Goal: Information Seeking & Learning: Check status

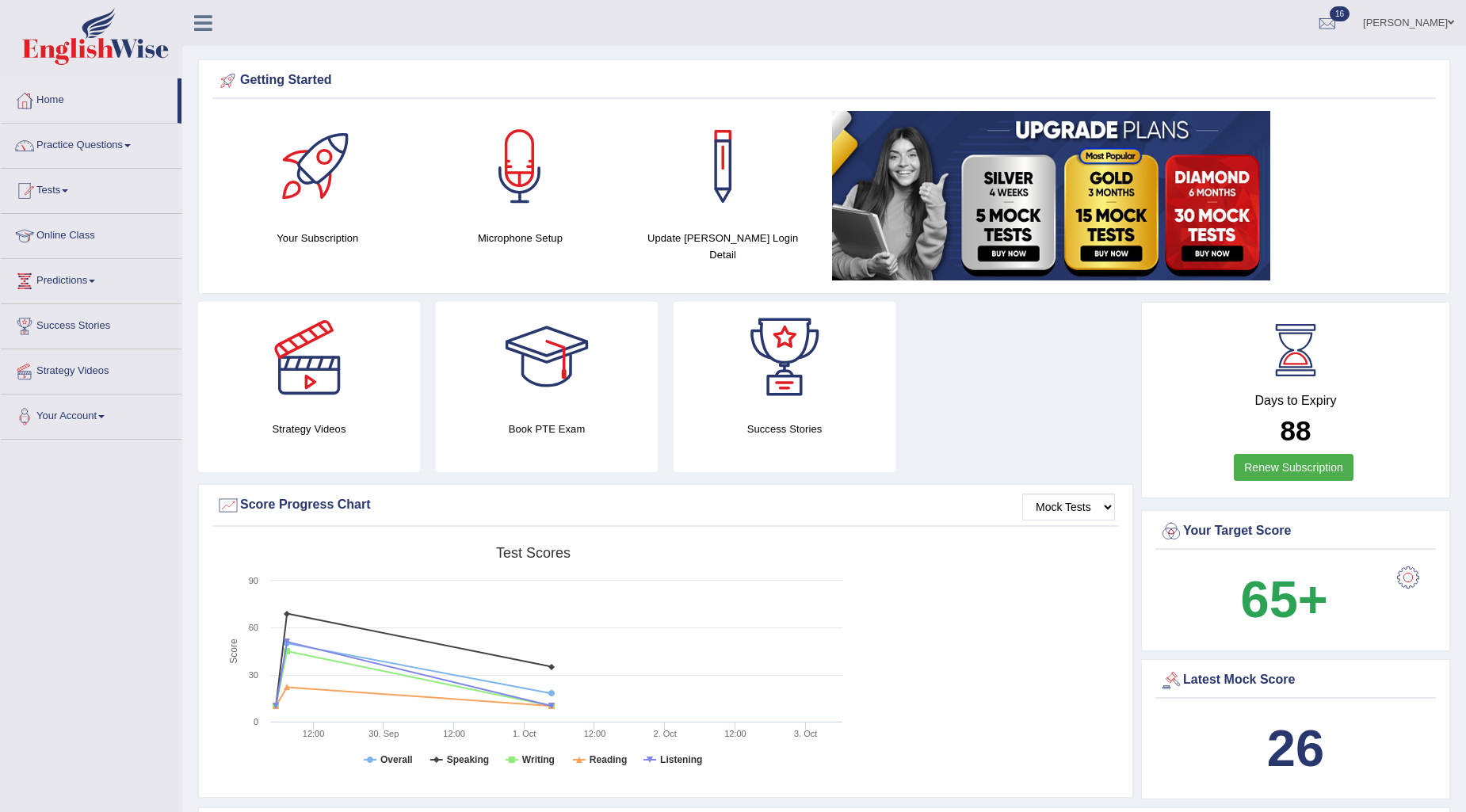
click at [124, 148] on link "Practice Questions" at bounding box center [91, 143] width 181 height 39
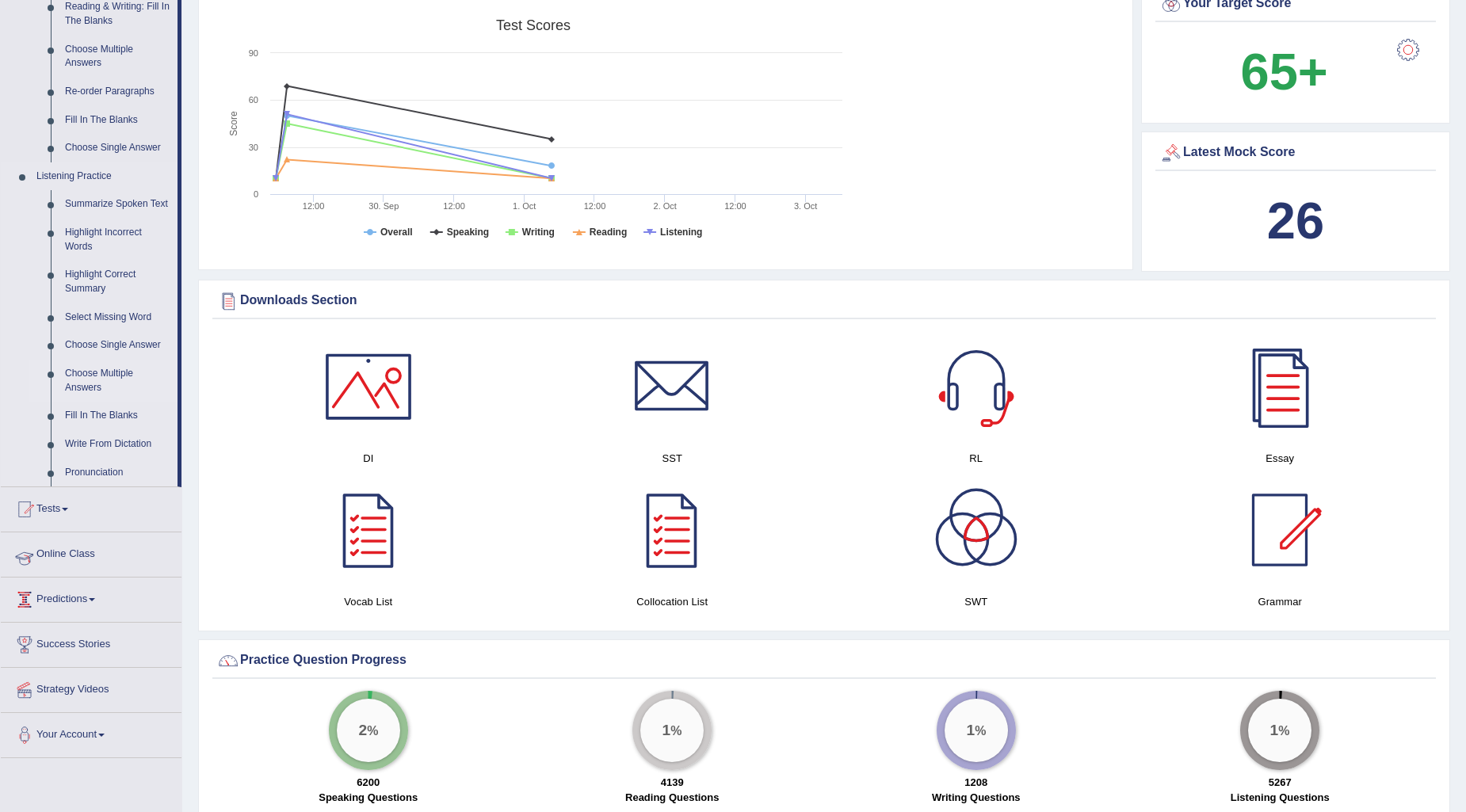
scroll to position [703, 0]
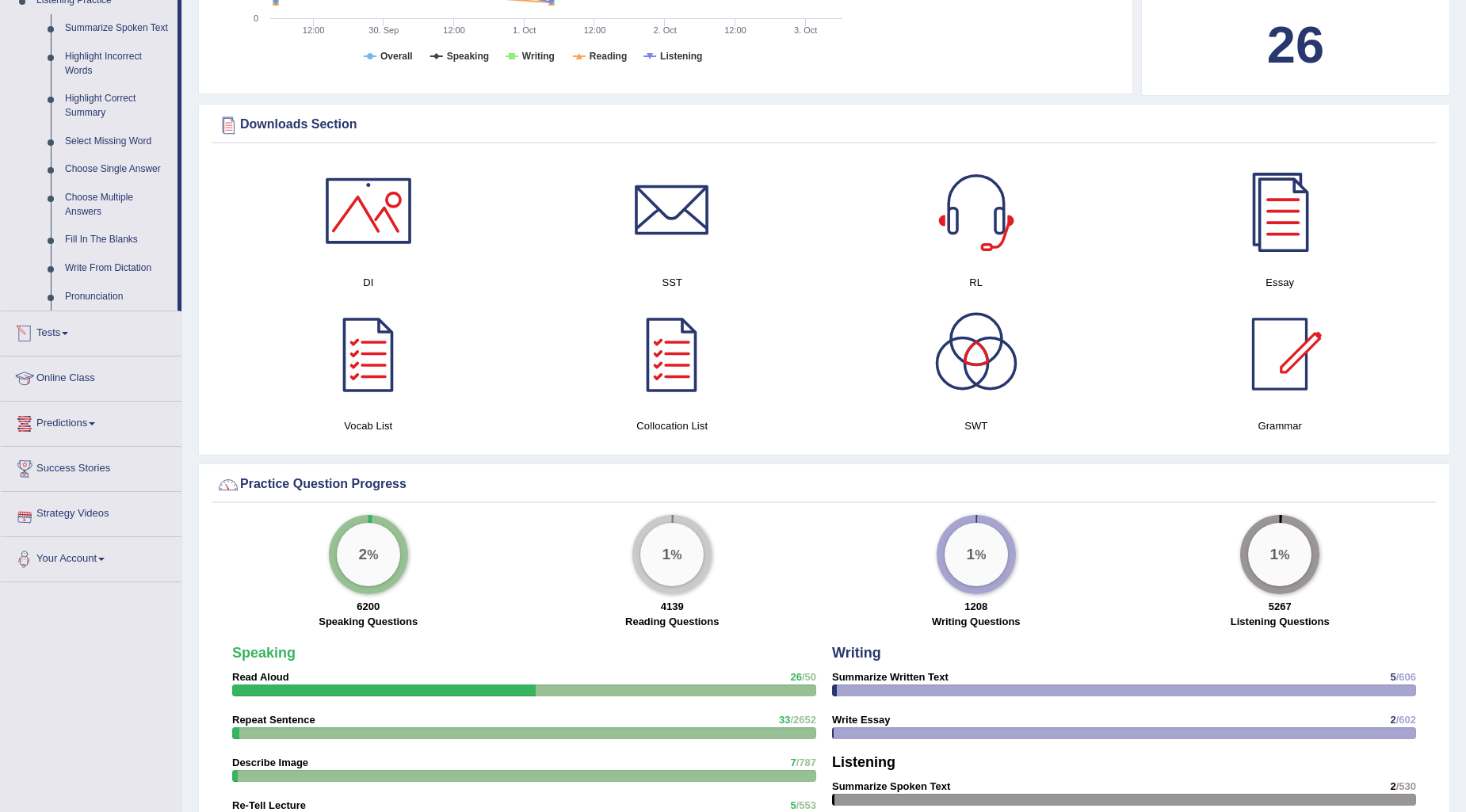
click at [58, 341] on link "Tests" at bounding box center [91, 331] width 181 height 39
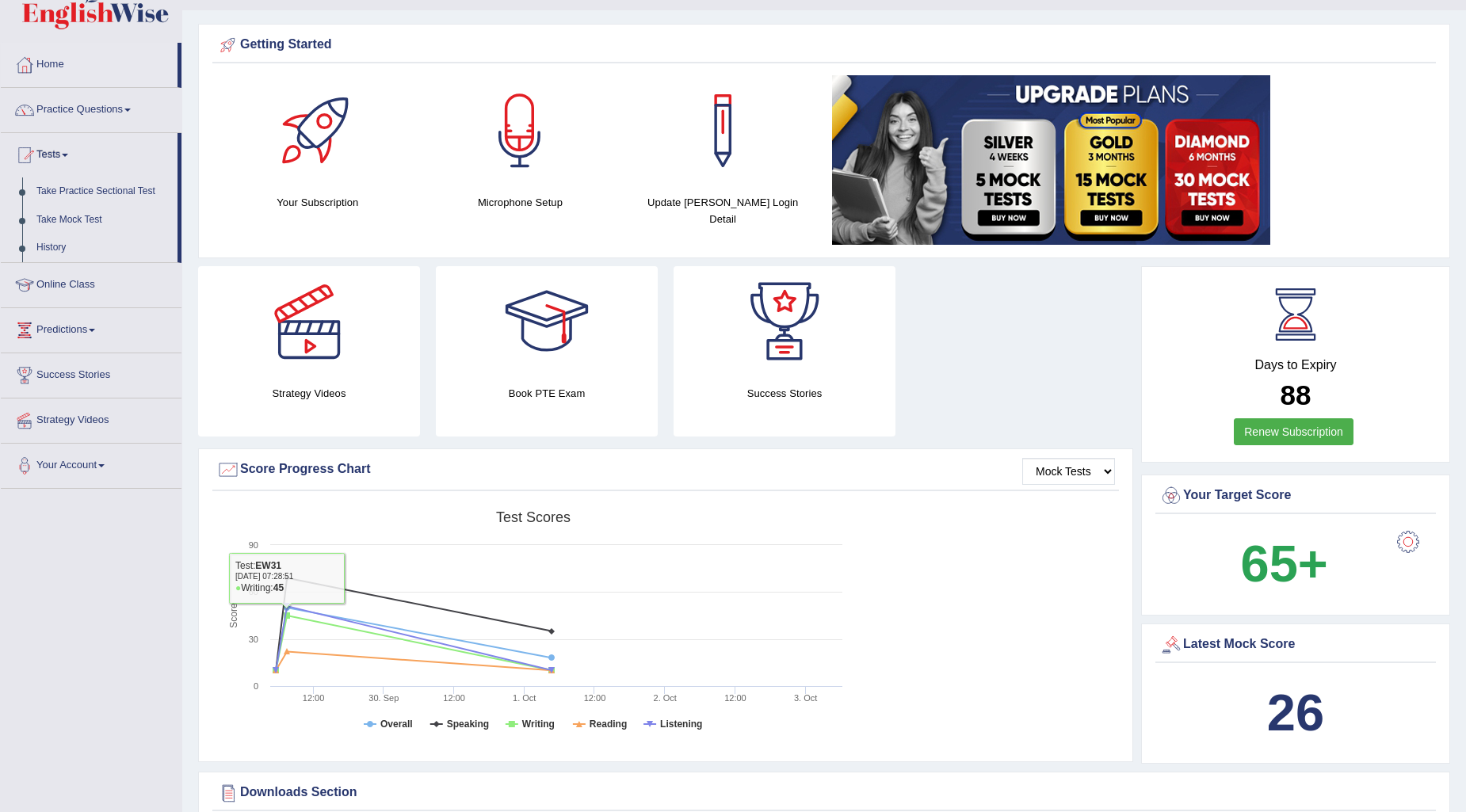
scroll to position [0, 0]
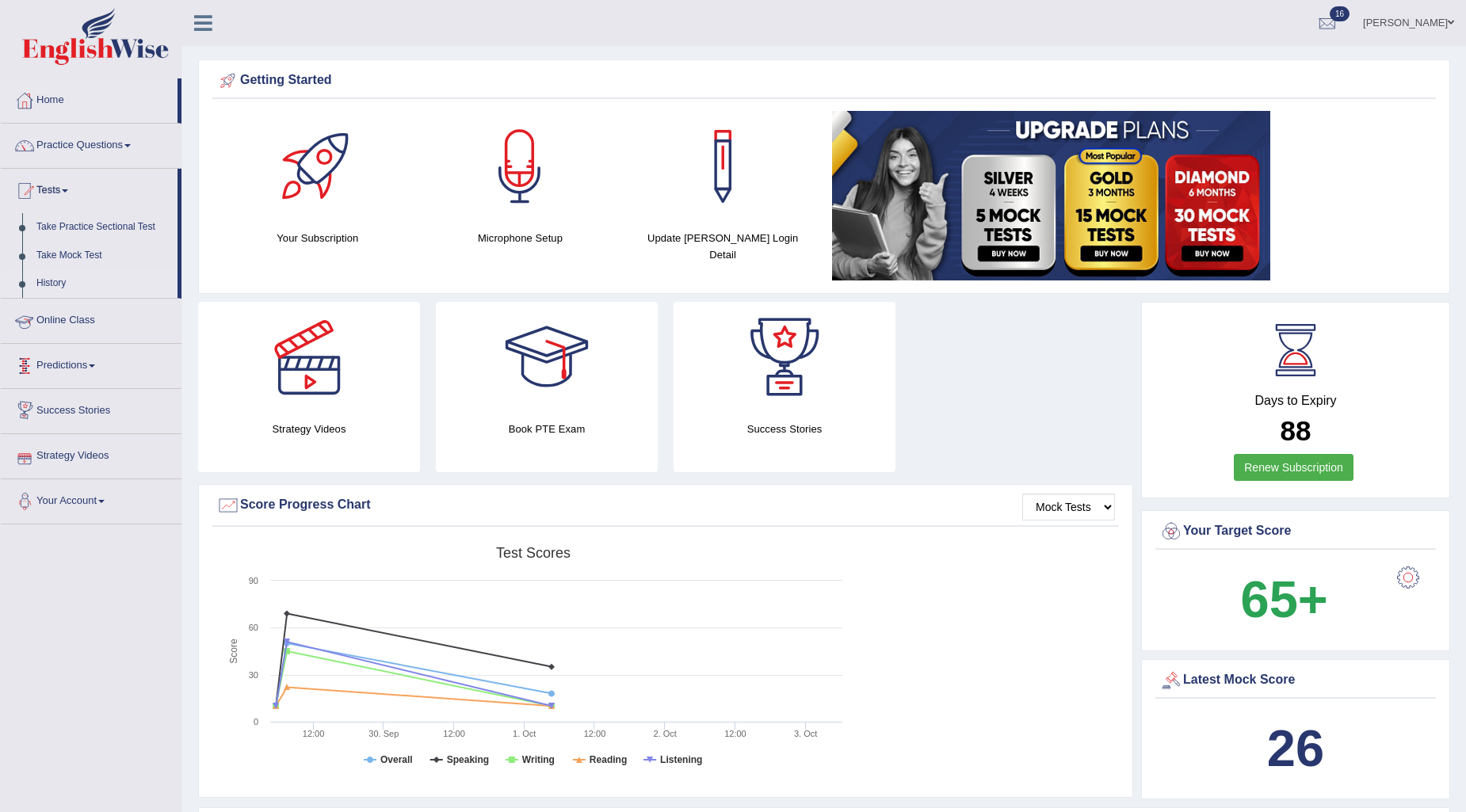
click at [50, 281] on link "History" at bounding box center [104, 283] width 149 height 28
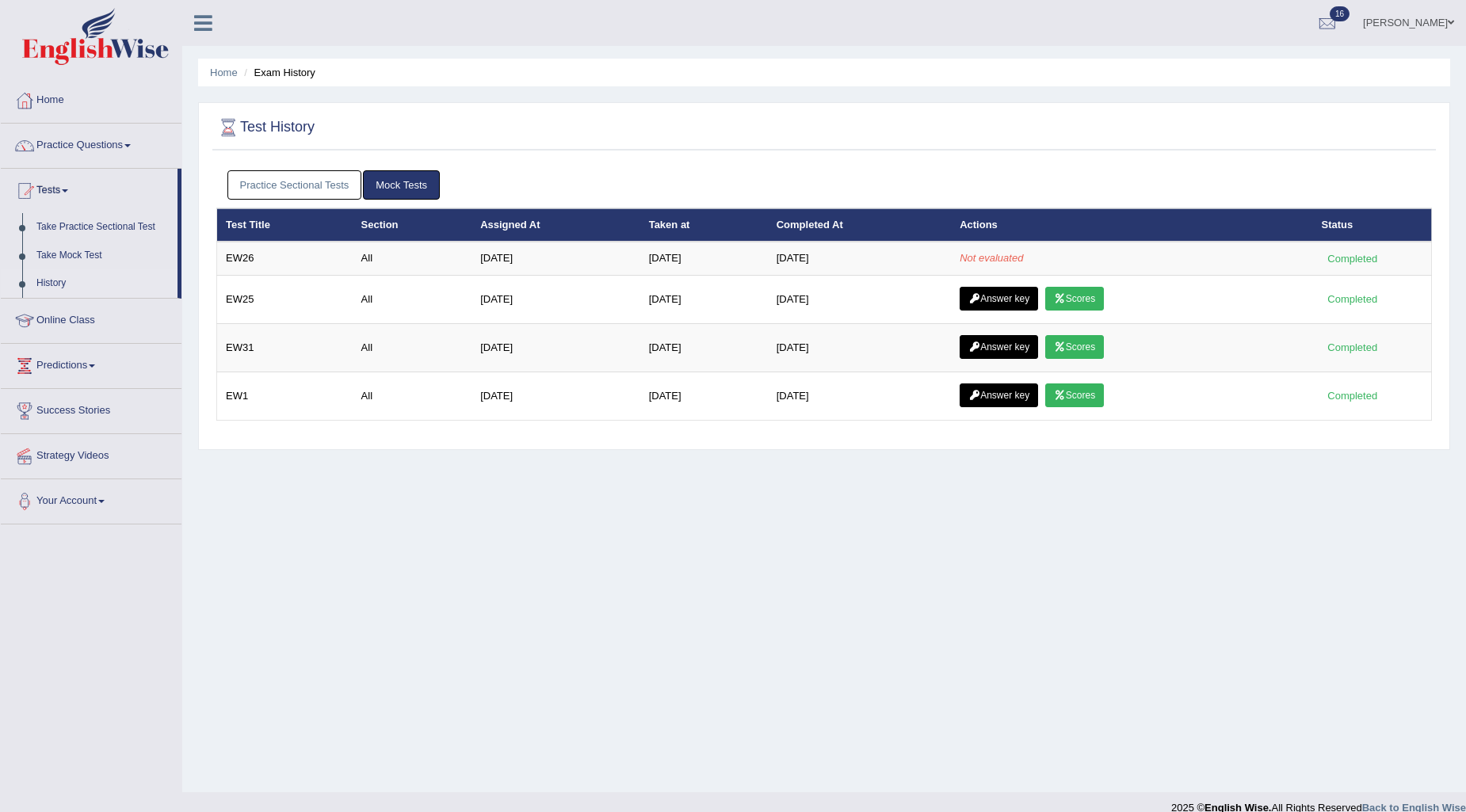
click at [307, 180] on link "Practice Sectional Tests" at bounding box center [294, 185] width 135 height 29
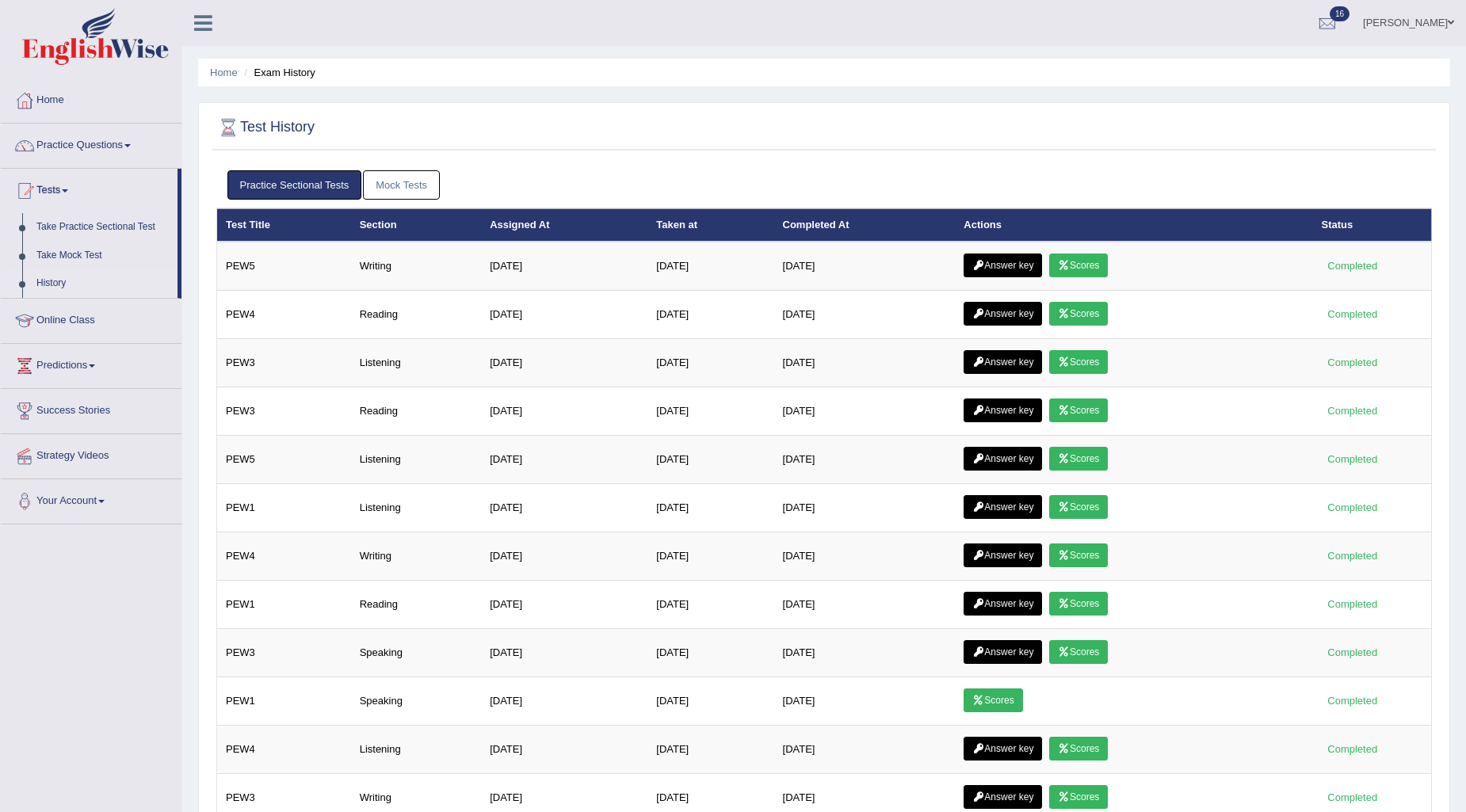
click at [404, 179] on link "Mock Tests" at bounding box center [402, 185] width 77 height 29
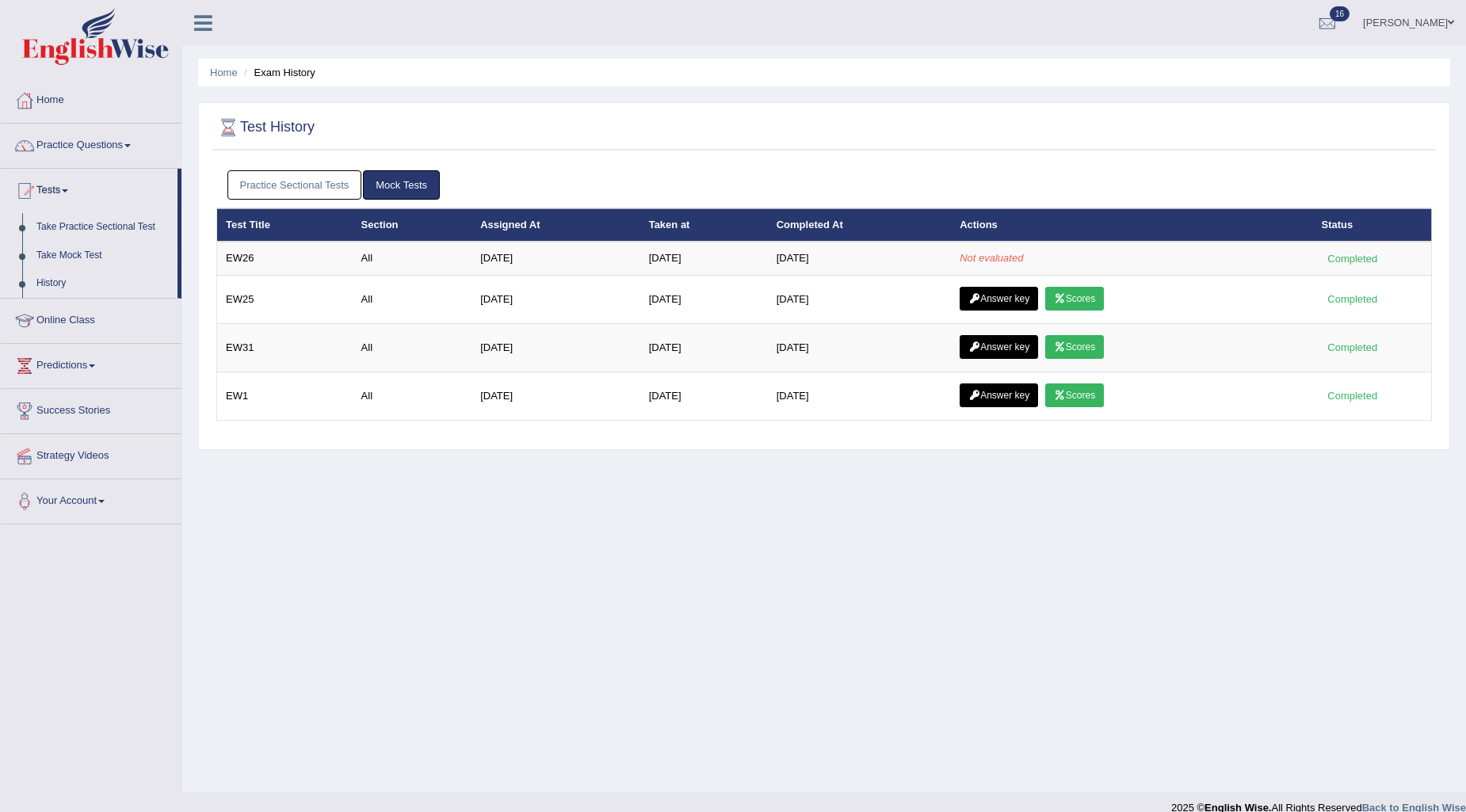
click at [83, 222] on link "Take Practice Sectional Test" at bounding box center [104, 226] width 149 height 28
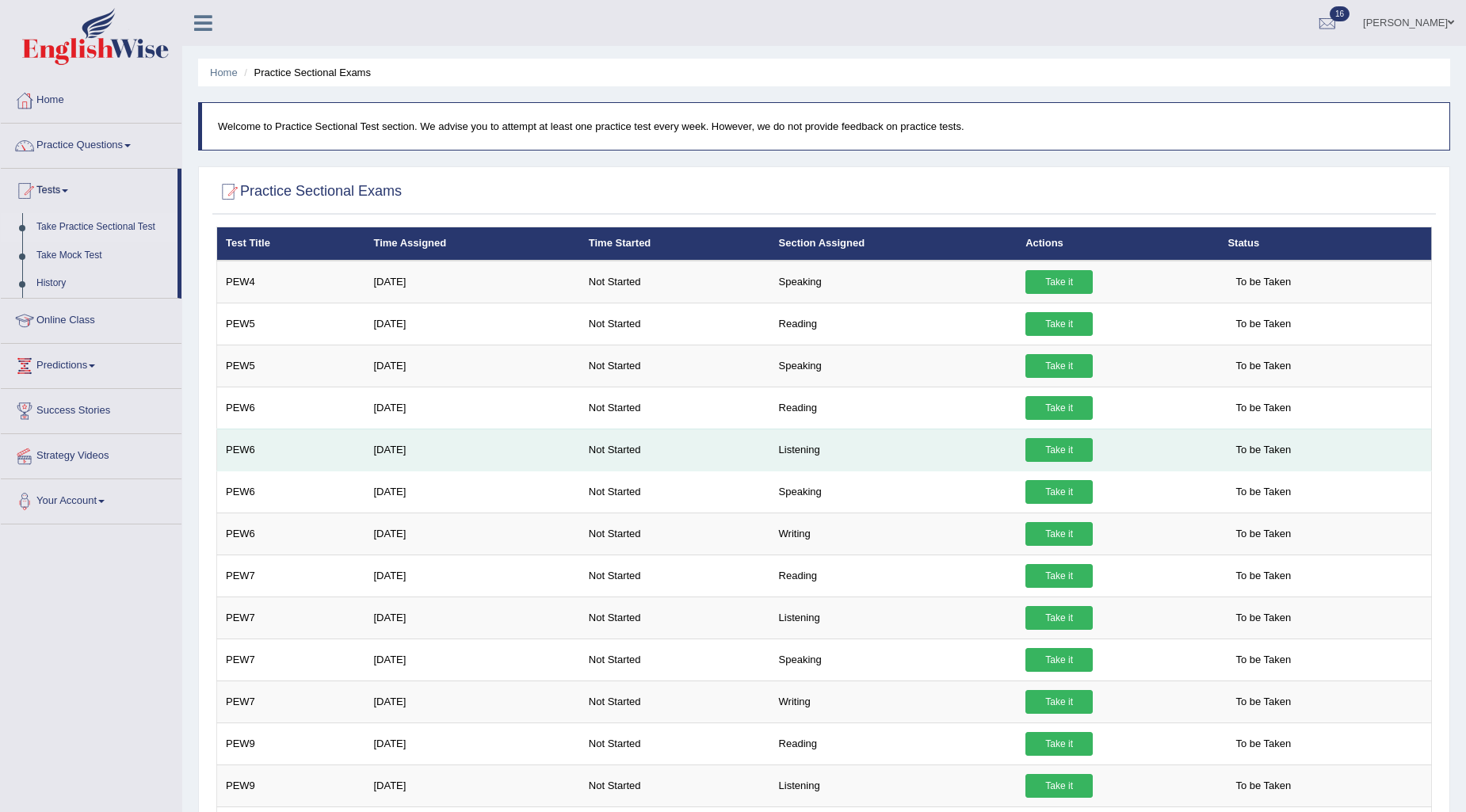
click at [1058, 445] on link "Take it" at bounding box center [1058, 450] width 67 height 24
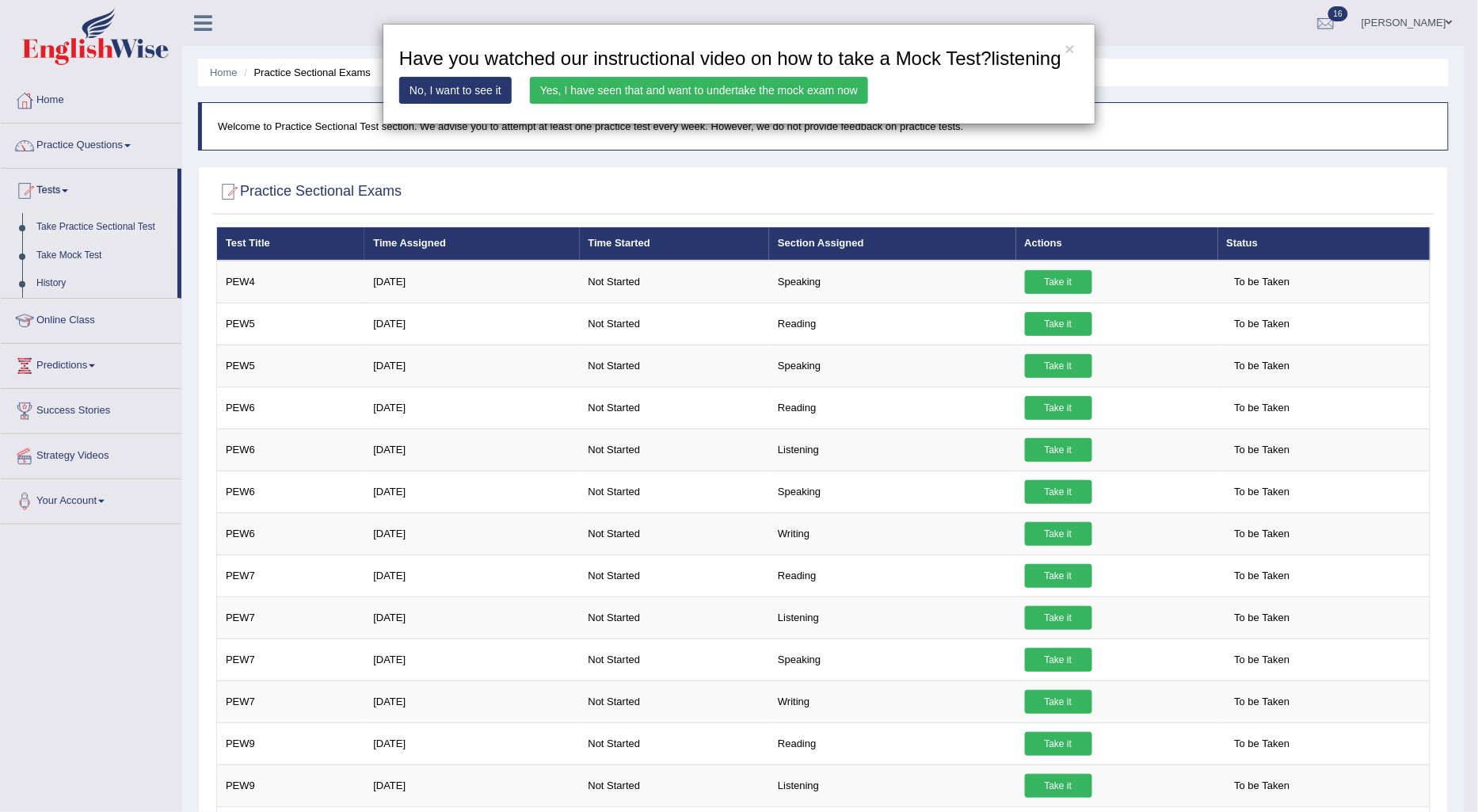
click at [749, 84] on link "Yes, I have seen that and want to undertake the mock exam now" at bounding box center [699, 90] width 338 height 27
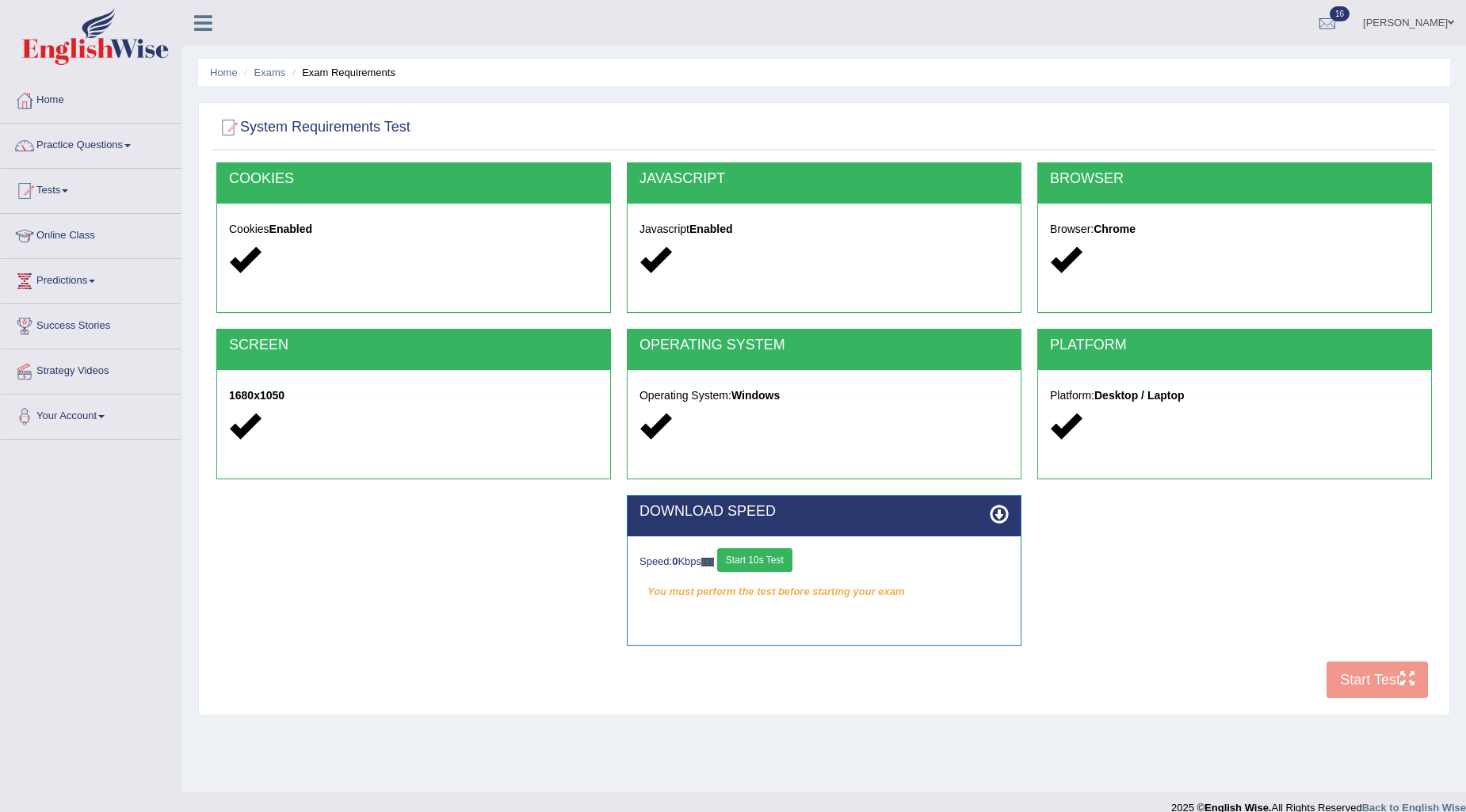
click at [779, 560] on button "Start 10s Test" at bounding box center [755, 560] width 75 height 24
click at [1369, 682] on button "Start Test" at bounding box center [1377, 680] width 102 height 37
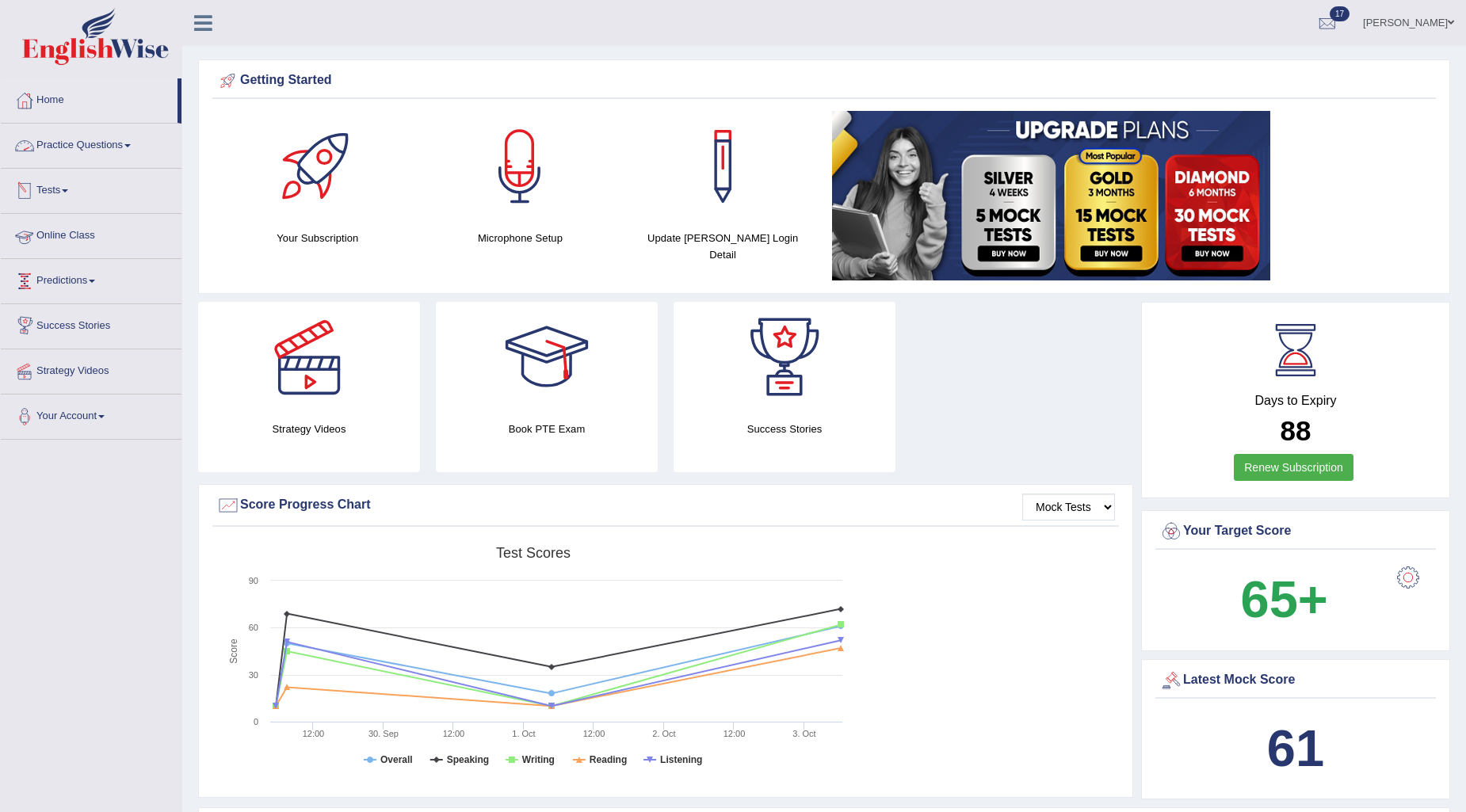
click at [44, 185] on link "Tests" at bounding box center [91, 188] width 181 height 39
click at [50, 286] on link "History" at bounding box center [104, 283] width 149 height 28
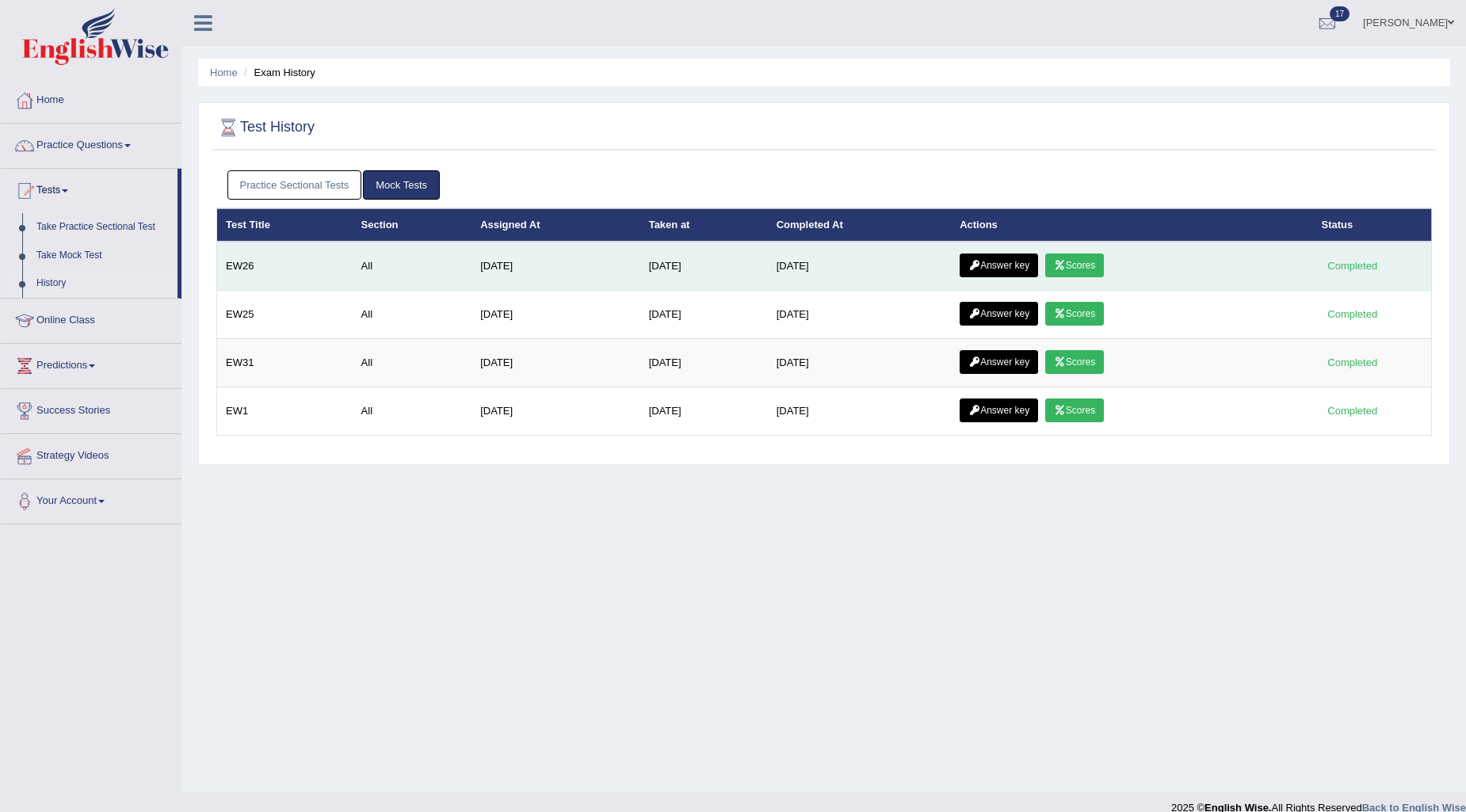
click at [1093, 263] on link "Scores" at bounding box center [1075, 266] width 59 height 24
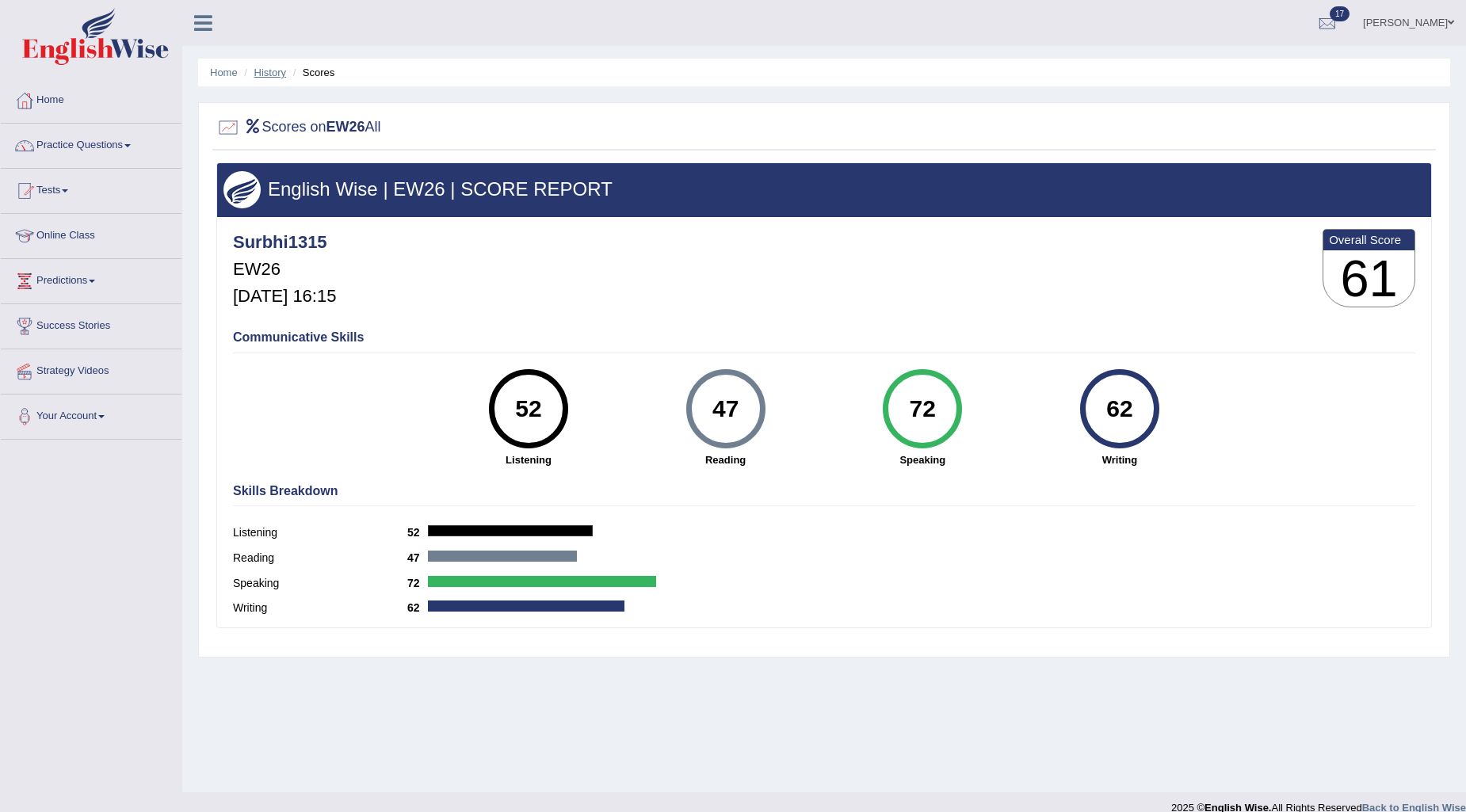
click at [281, 71] on link "History" at bounding box center [270, 72] width 32 height 12
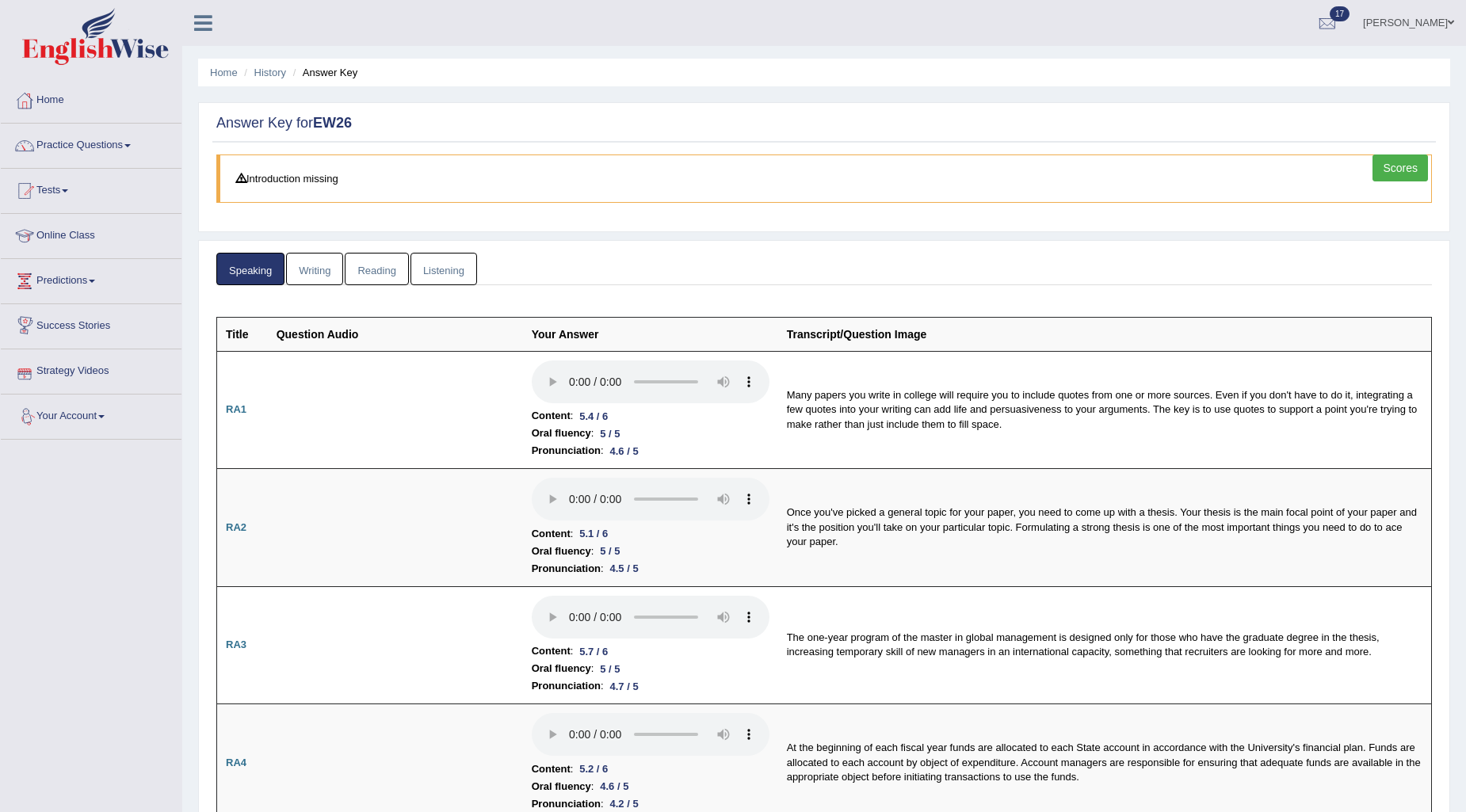
click at [300, 265] on link "Writing" at bounding box center [314, 269] width 57 height 32
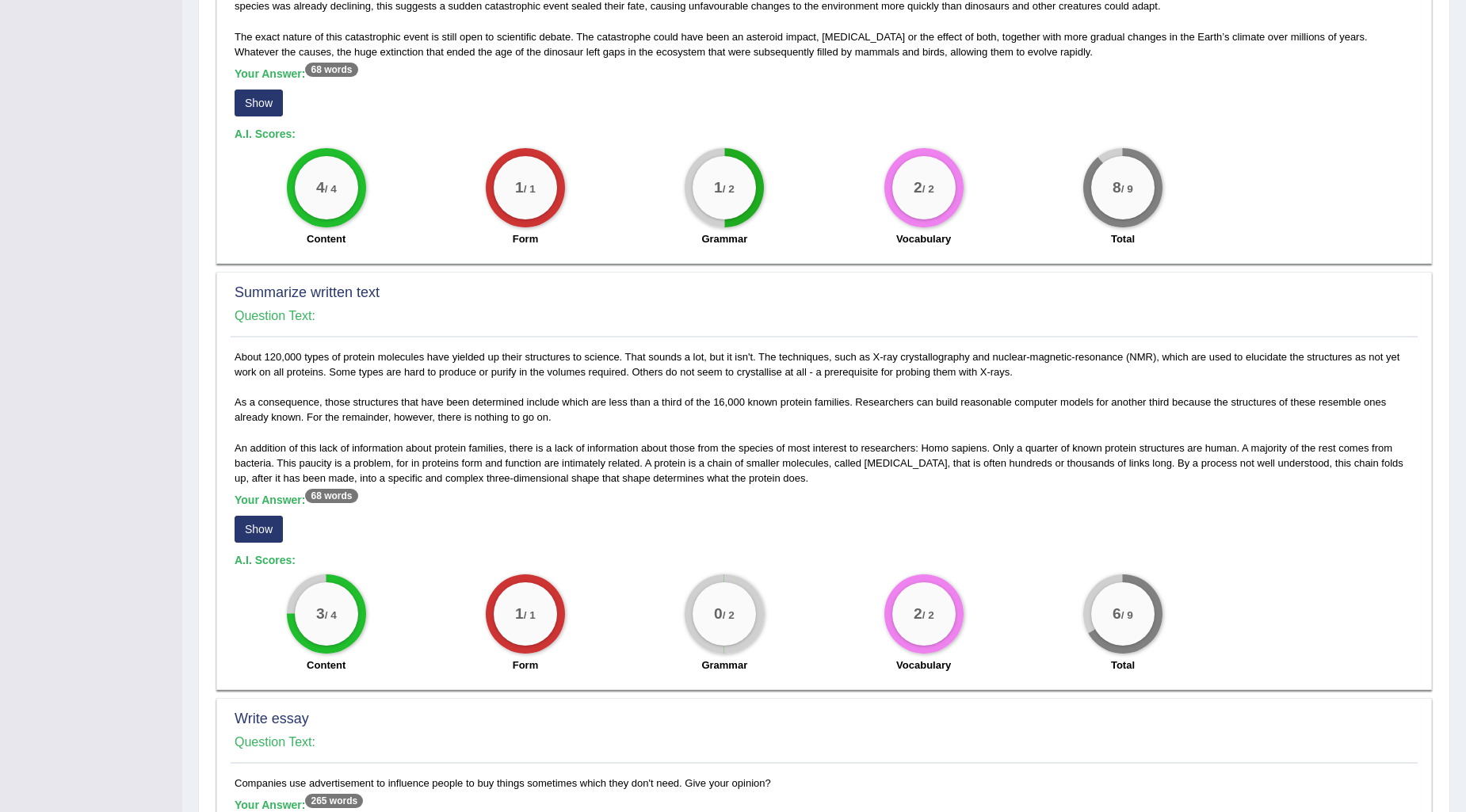
scroll to position [282, 0]
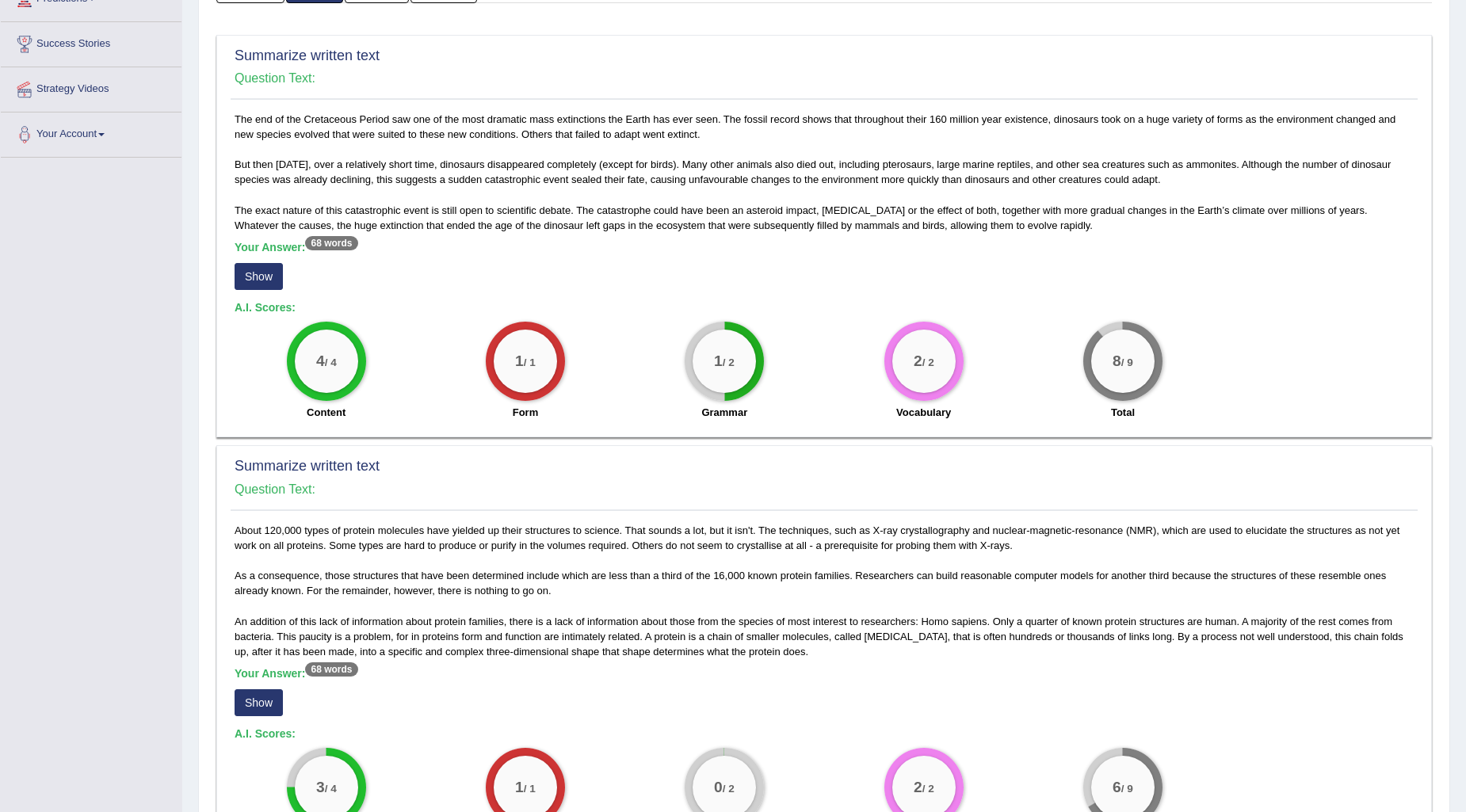
click at [271, 277] on button "Show" at bounding box center [259, 276] width 49 height 27
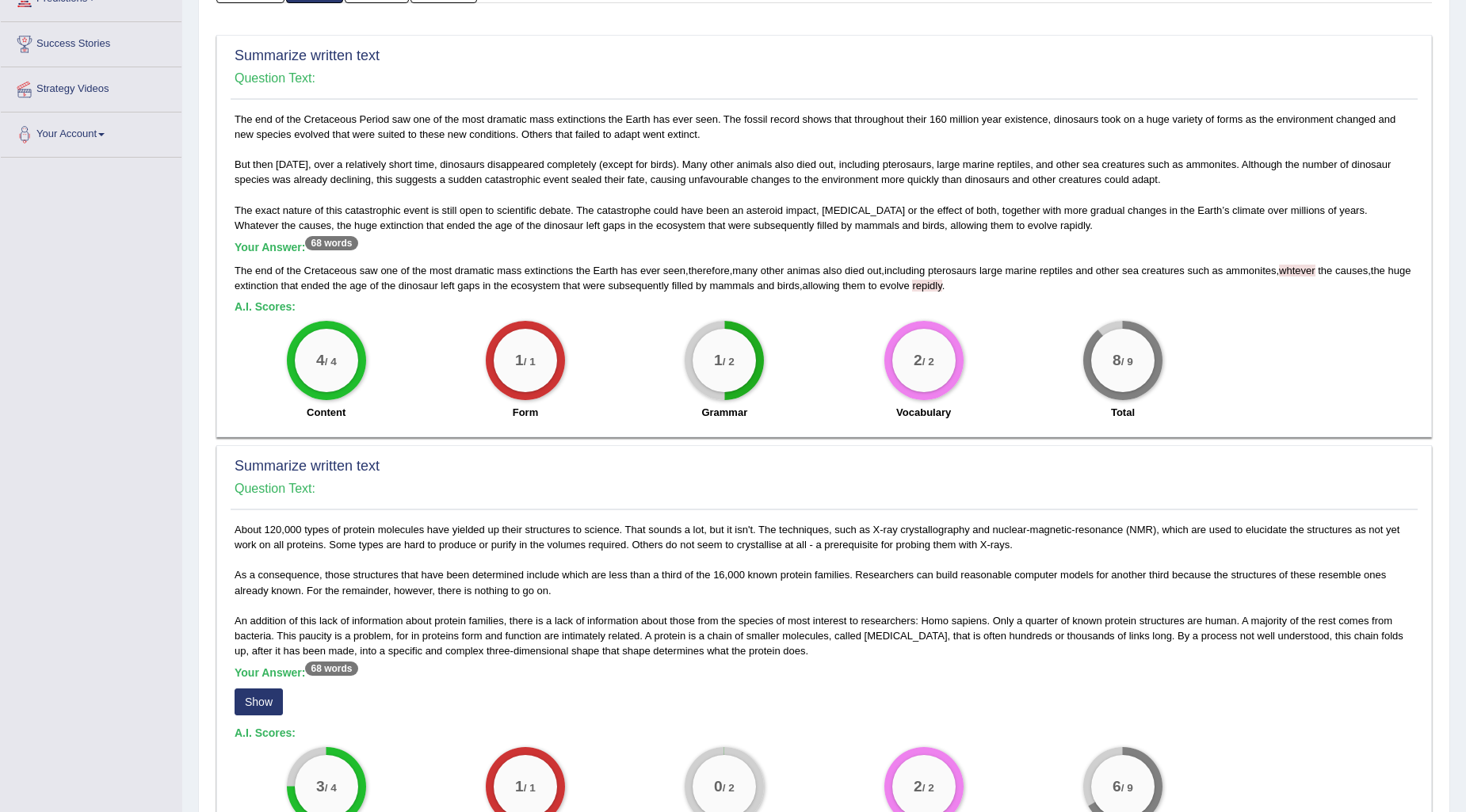
scroll to position [546, 0]
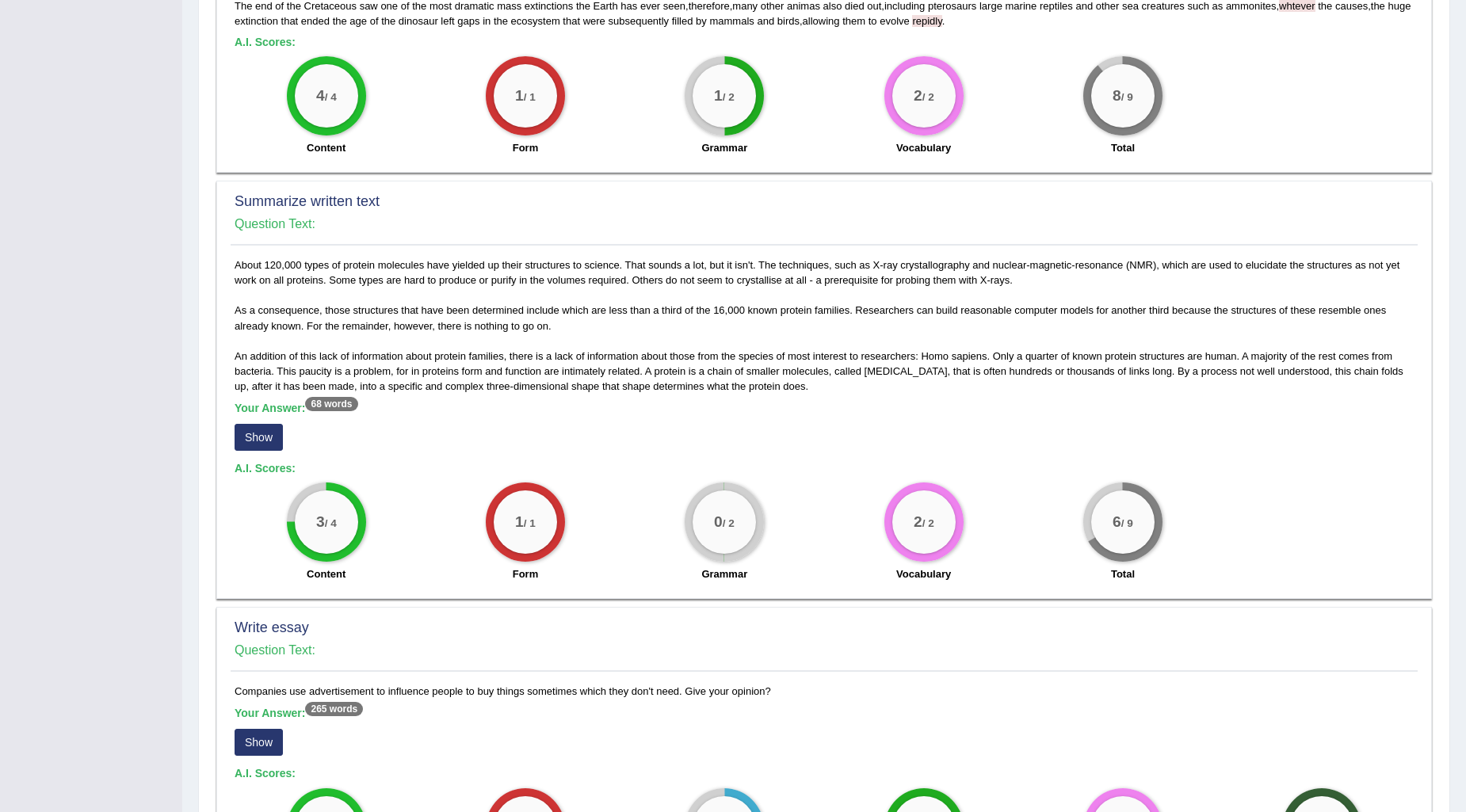
click at [259, 425] on button "Show" at bounding box center [259, 436] width 49 height 27
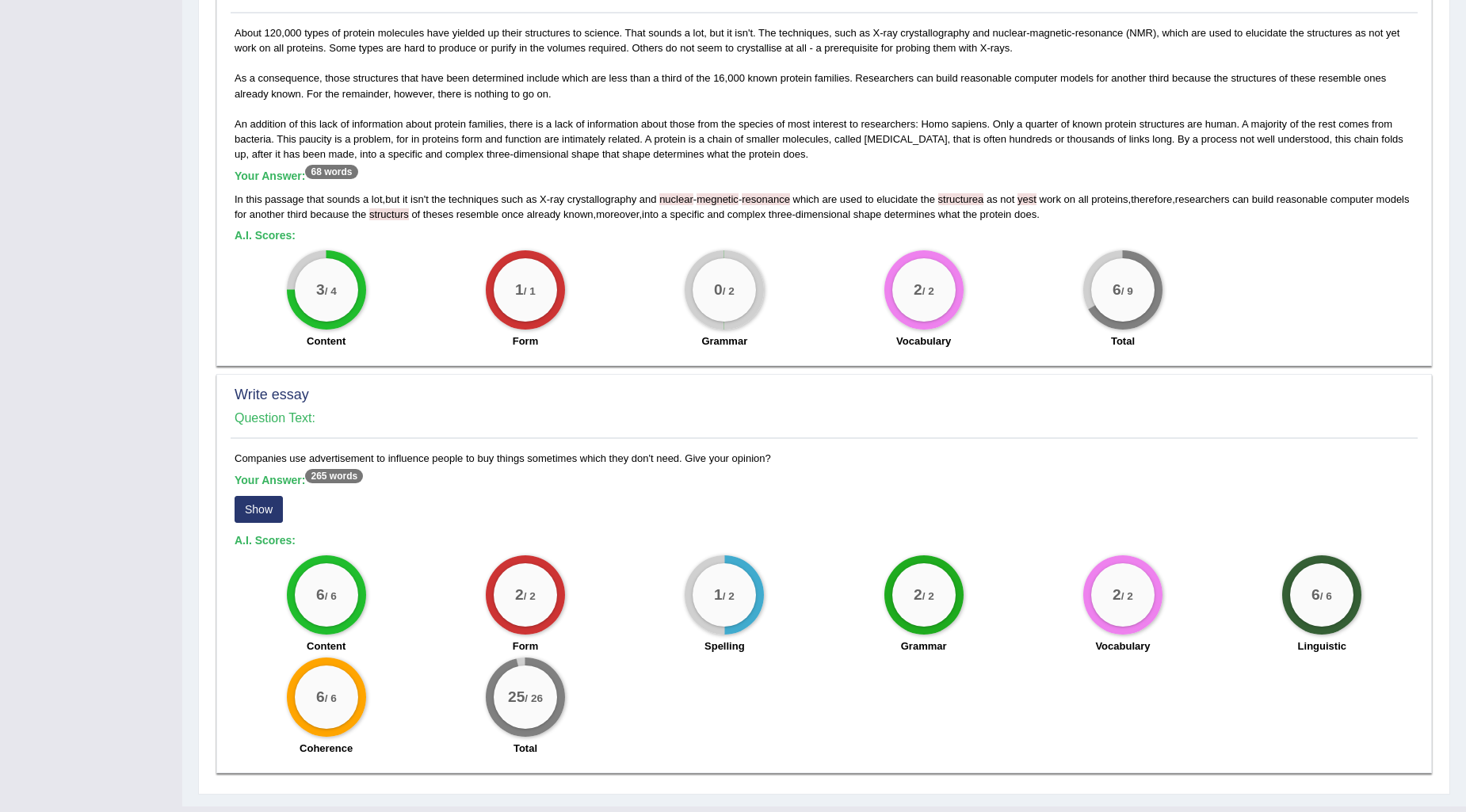
scroll to position [809, 0]
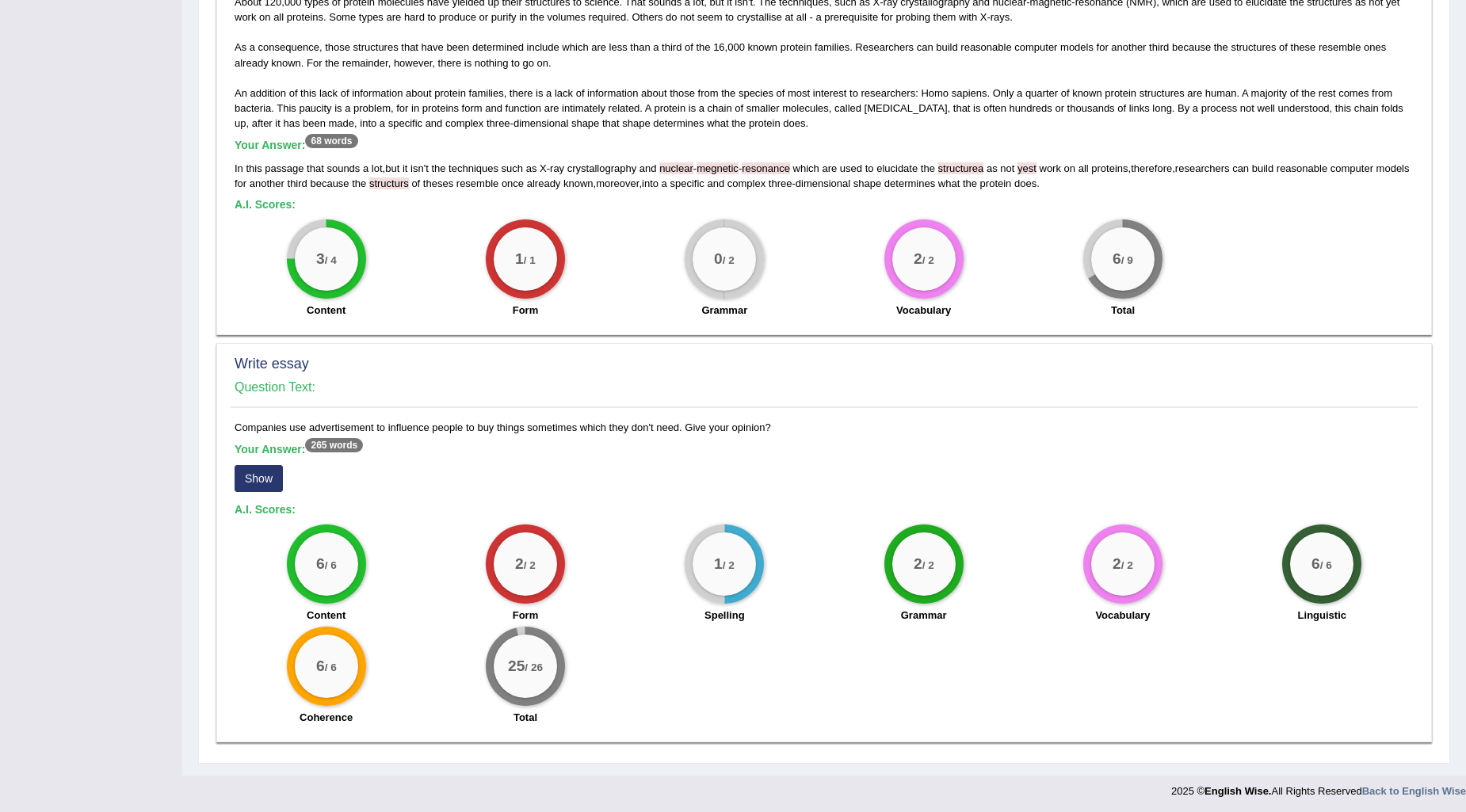
click at [277, 477] on button "Show" at bounding box center [259, 477] width 49 height 27
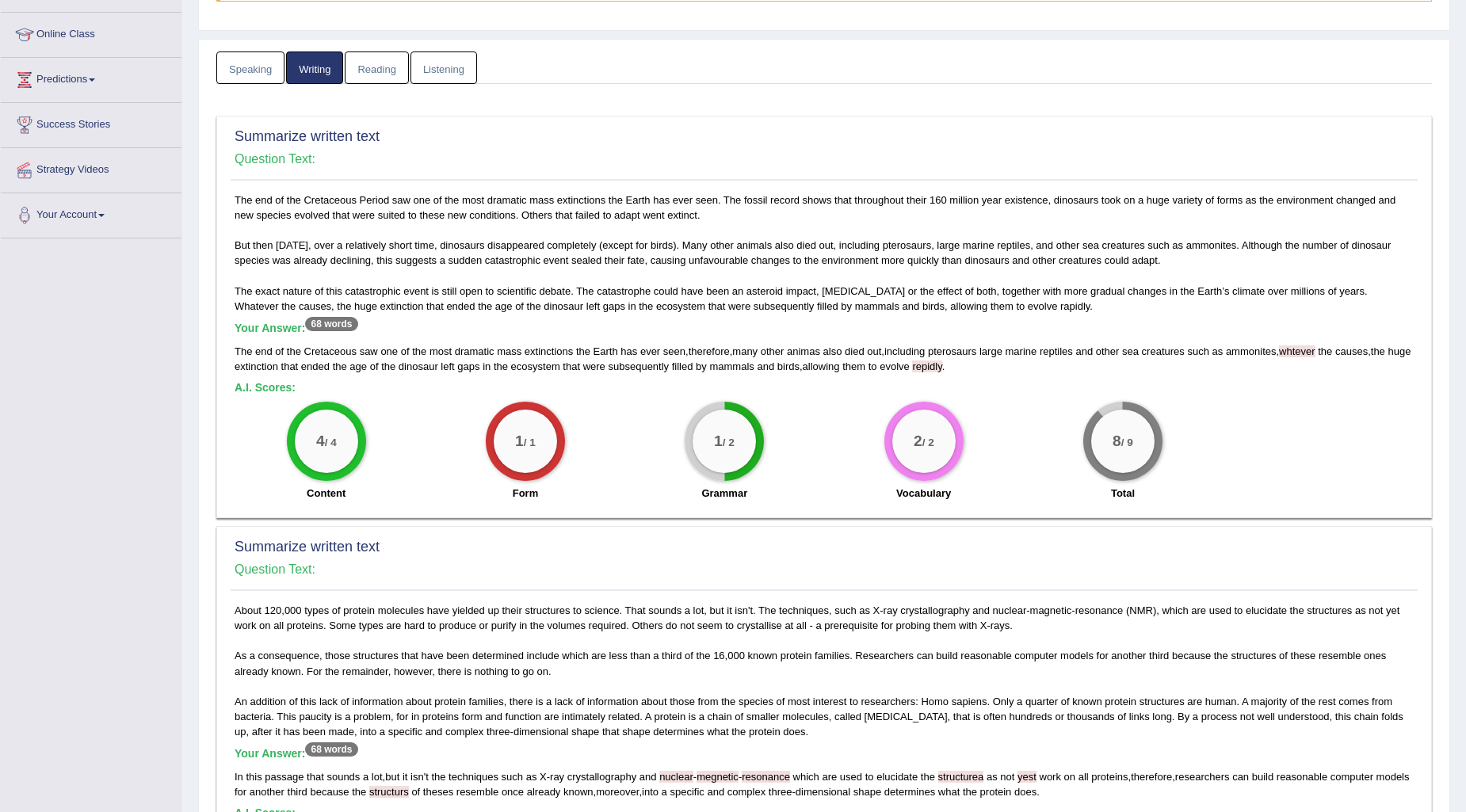
scroll to position [0, 0]
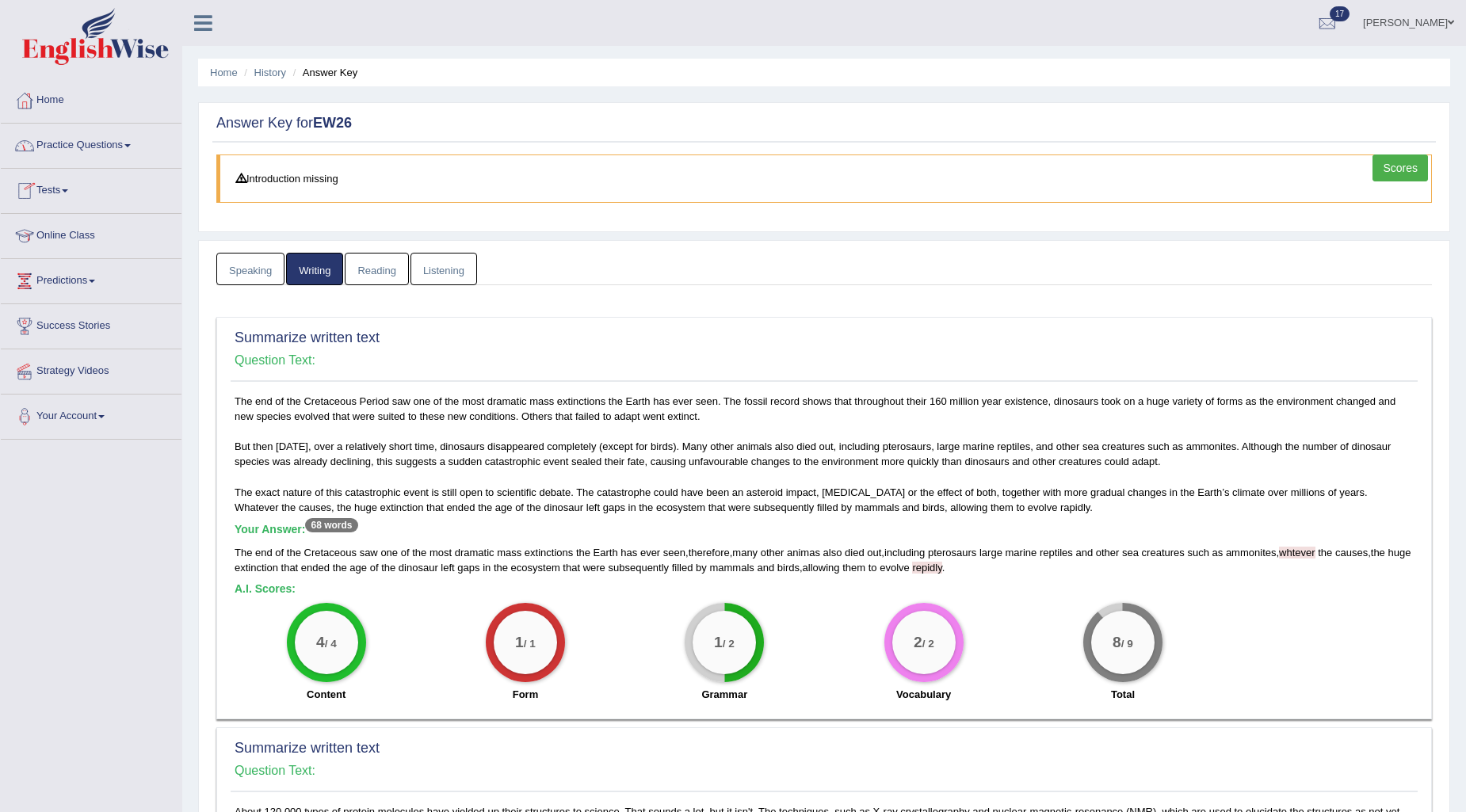
click at [373, 263] on link "Reading" at bounding box center [376, 269] width 63 height 32
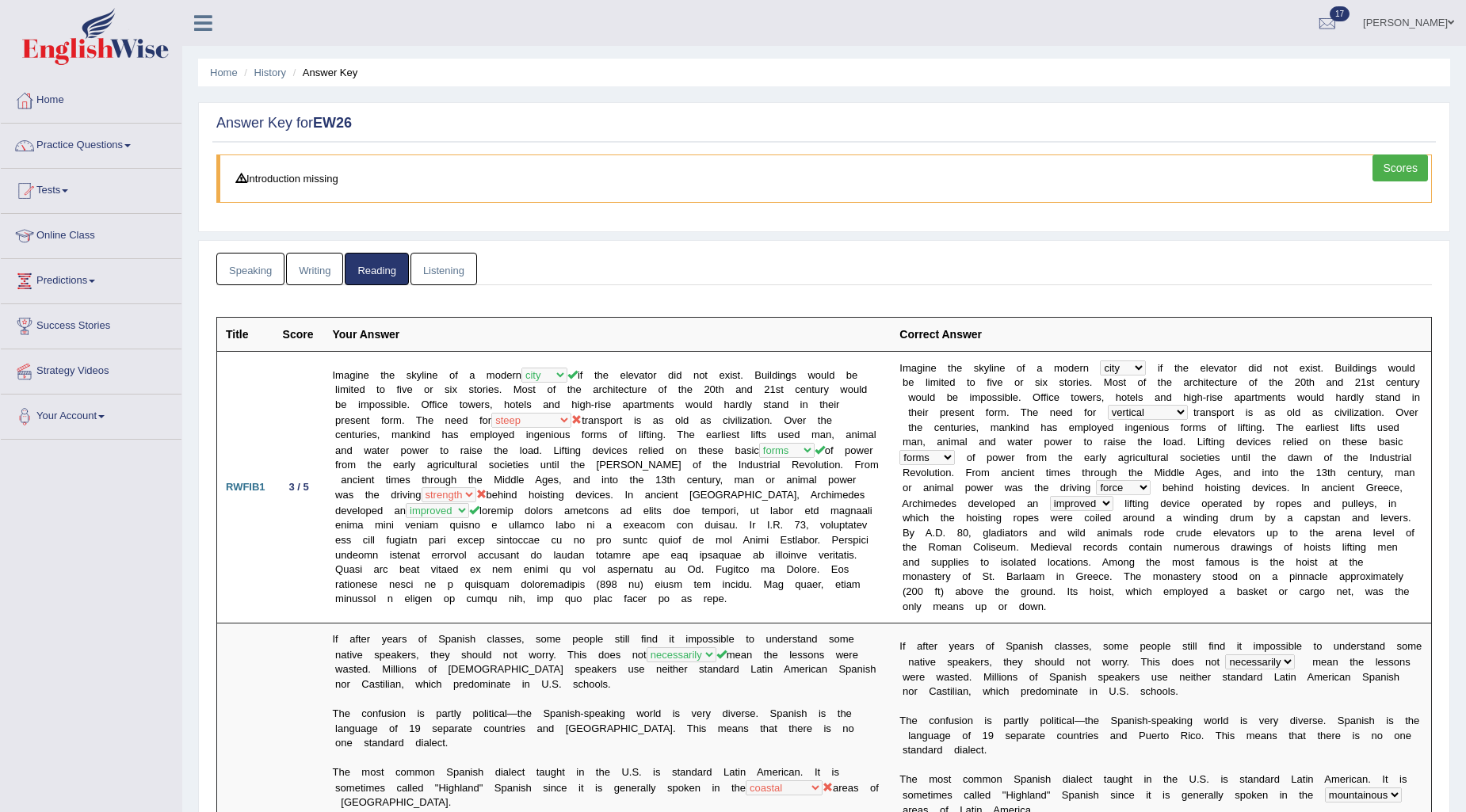
click at [437, 270] on link "Listening" at bounding box center [444, 269] width 67 height 32
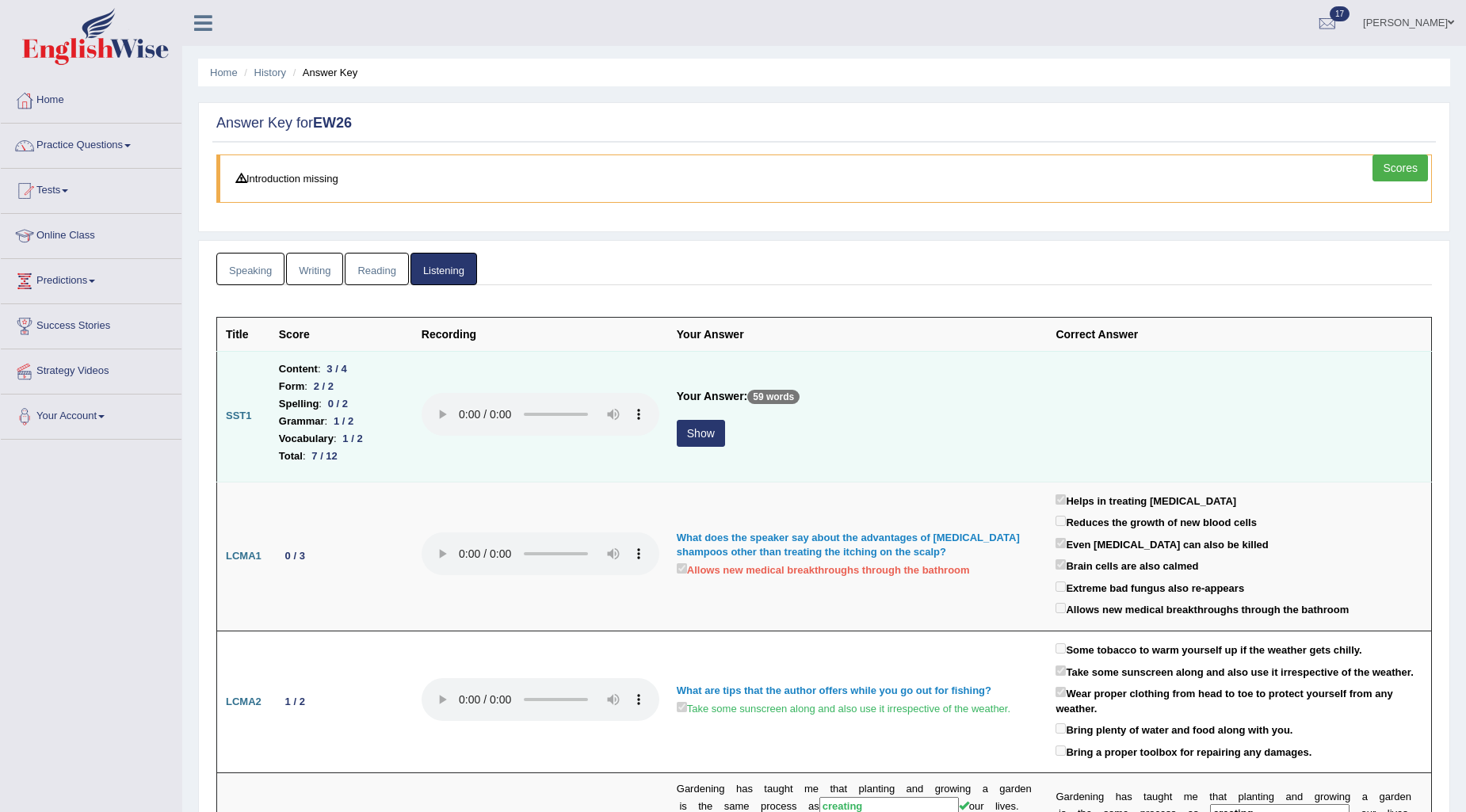
click at [708, 435] on button "Show" at bounding box center [700, 433] width 49 height 27
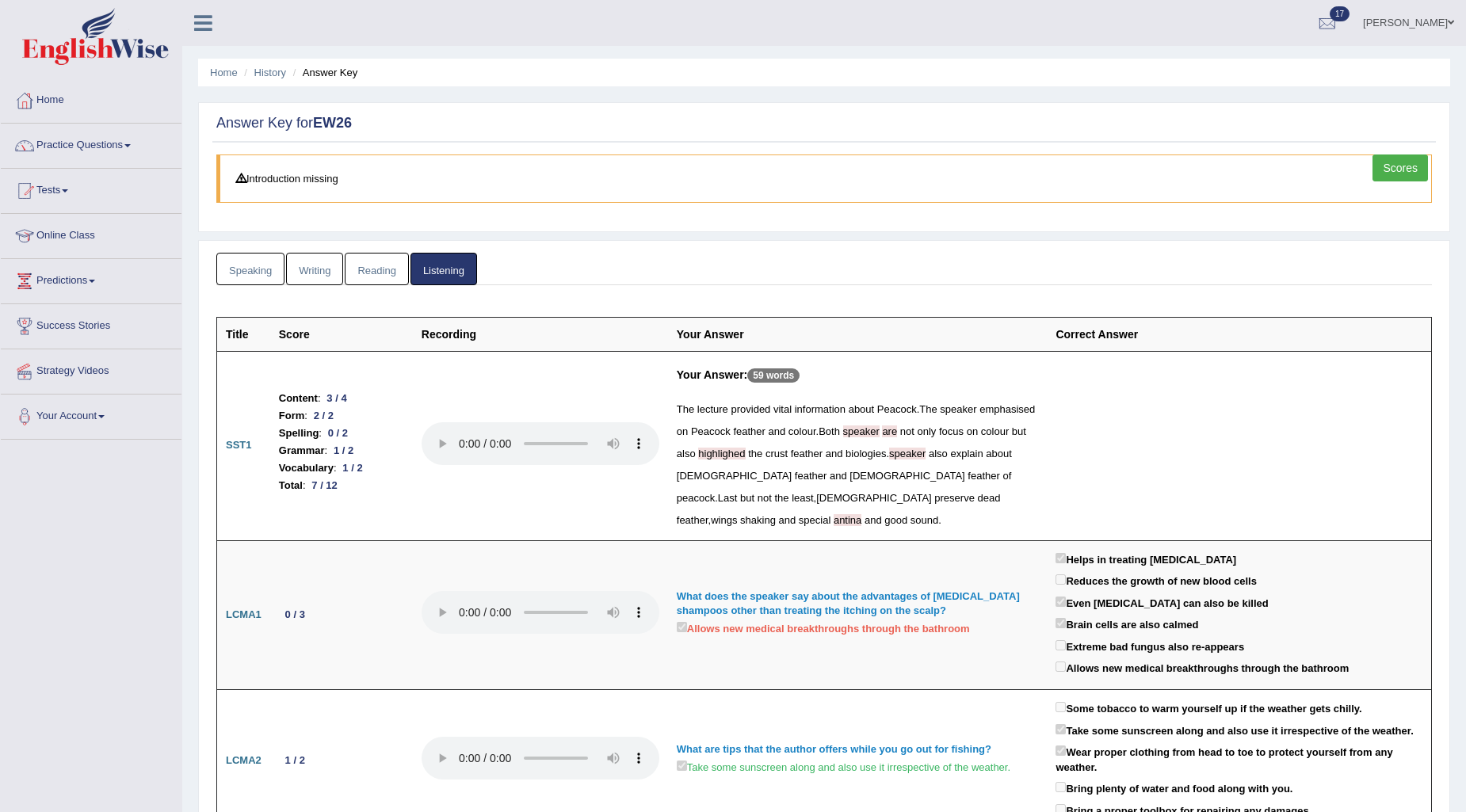
click at [255, 278] on link "Speaking" at bounding box center [250, 269] width 68 height 32
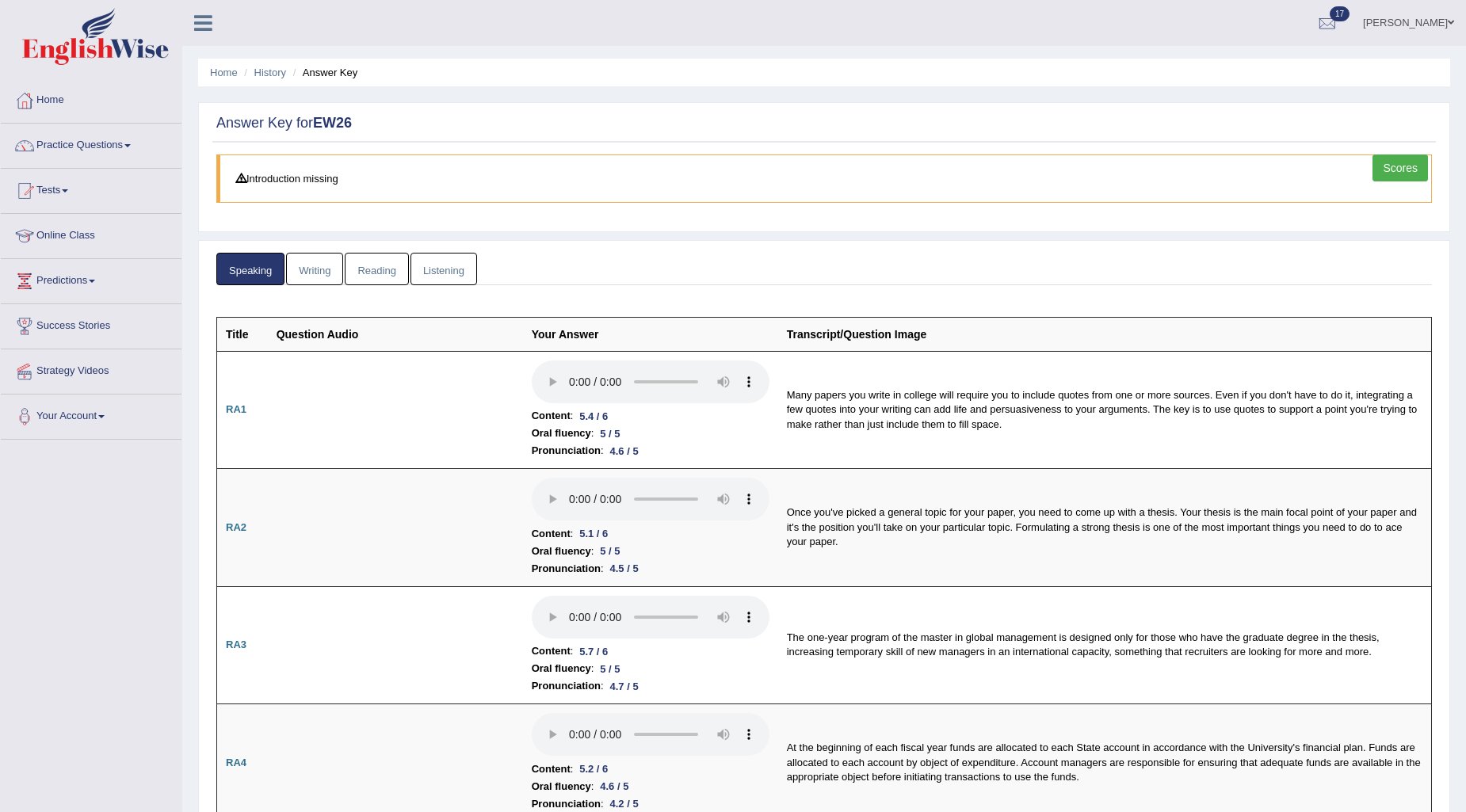
click at [309, 265] on link "Writing" at bounding box center [314, 269] width 57 height 32
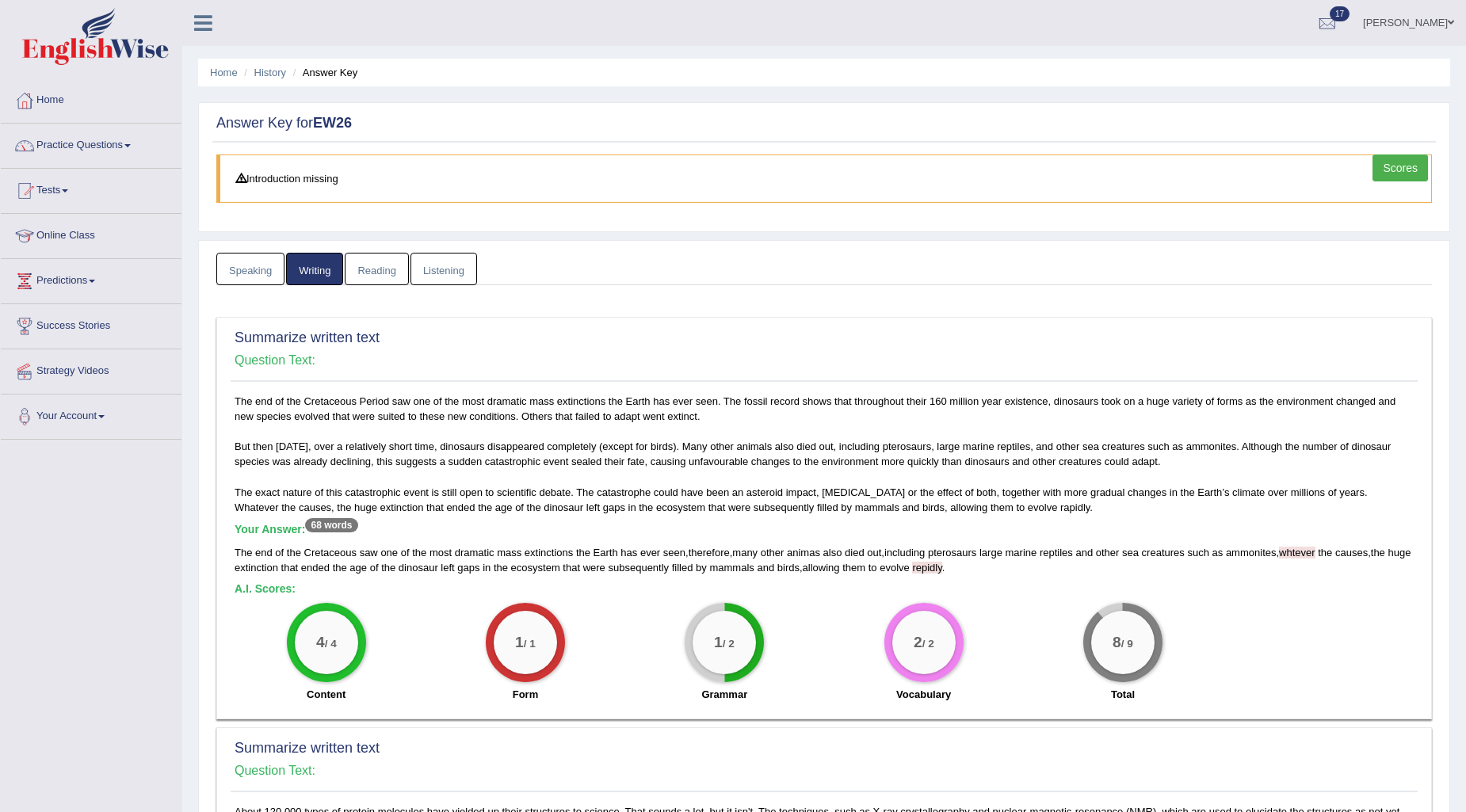
click at [265, 264] on link "Speaking" at bounding box center [250, 269] width 68 height 32
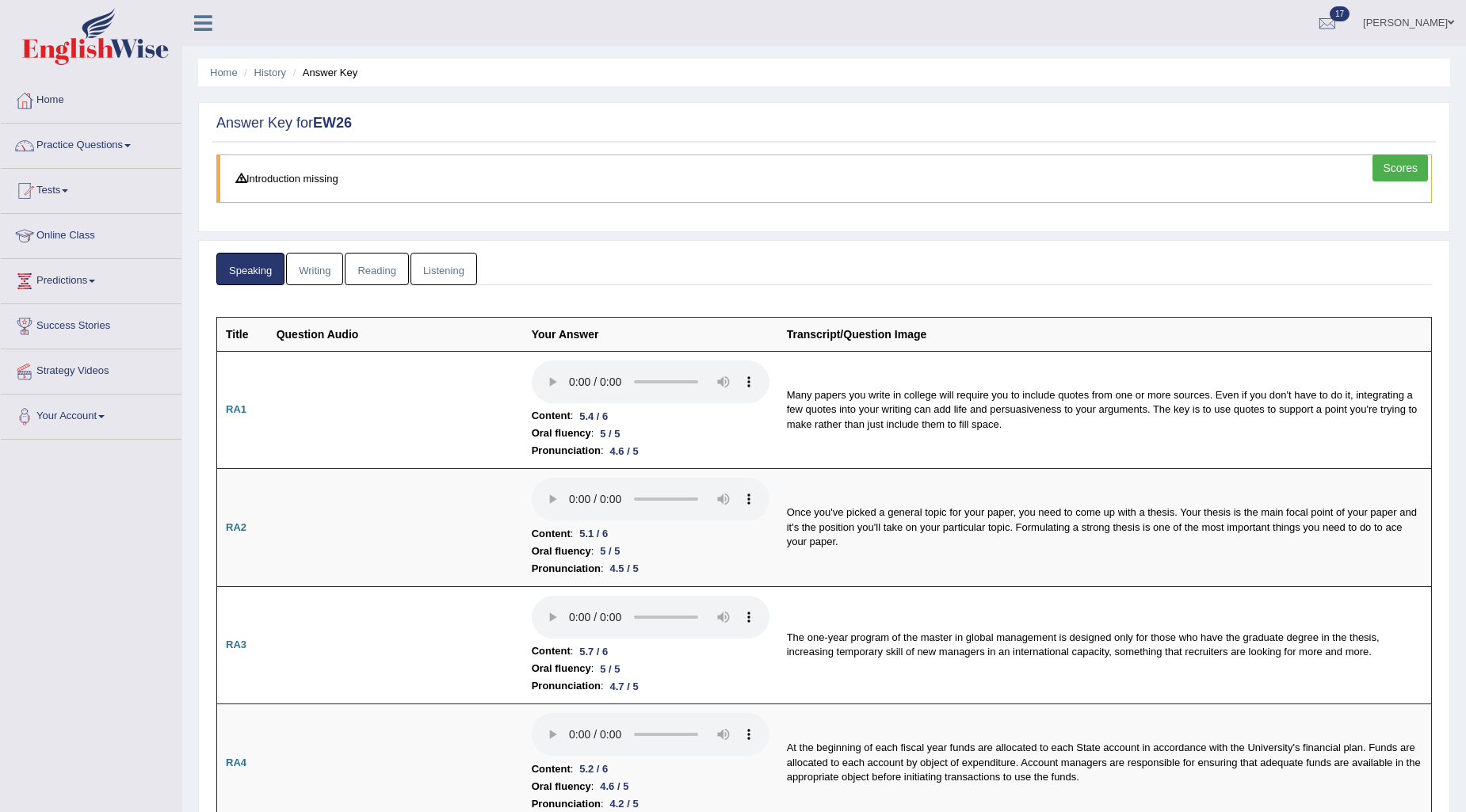
click at [1399, 163] on link "Scores" at bounding box center [1400, 168] width 55 height 27
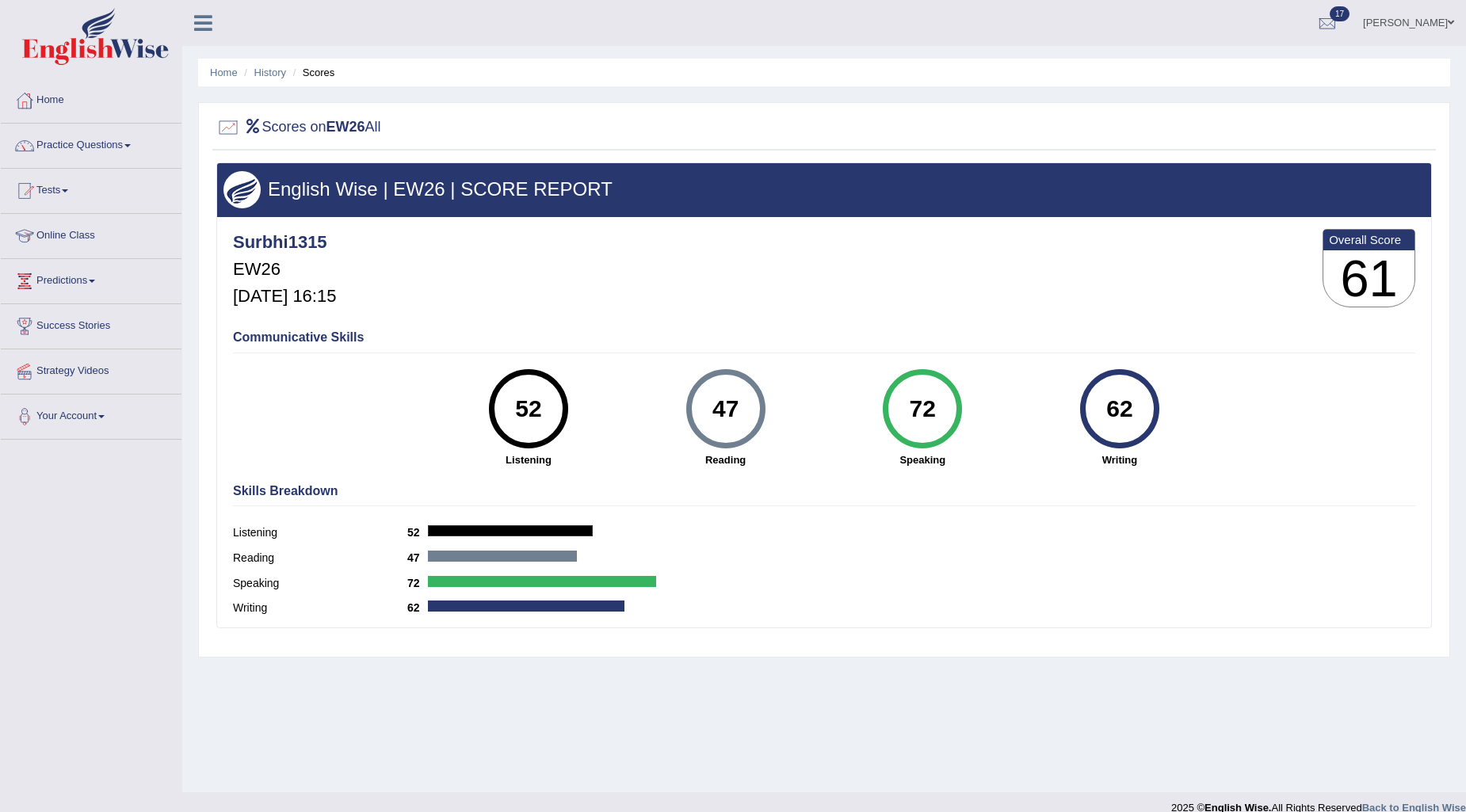
click at [1450, 19] on span at bounding box center [1450, 22] width 6 height 10
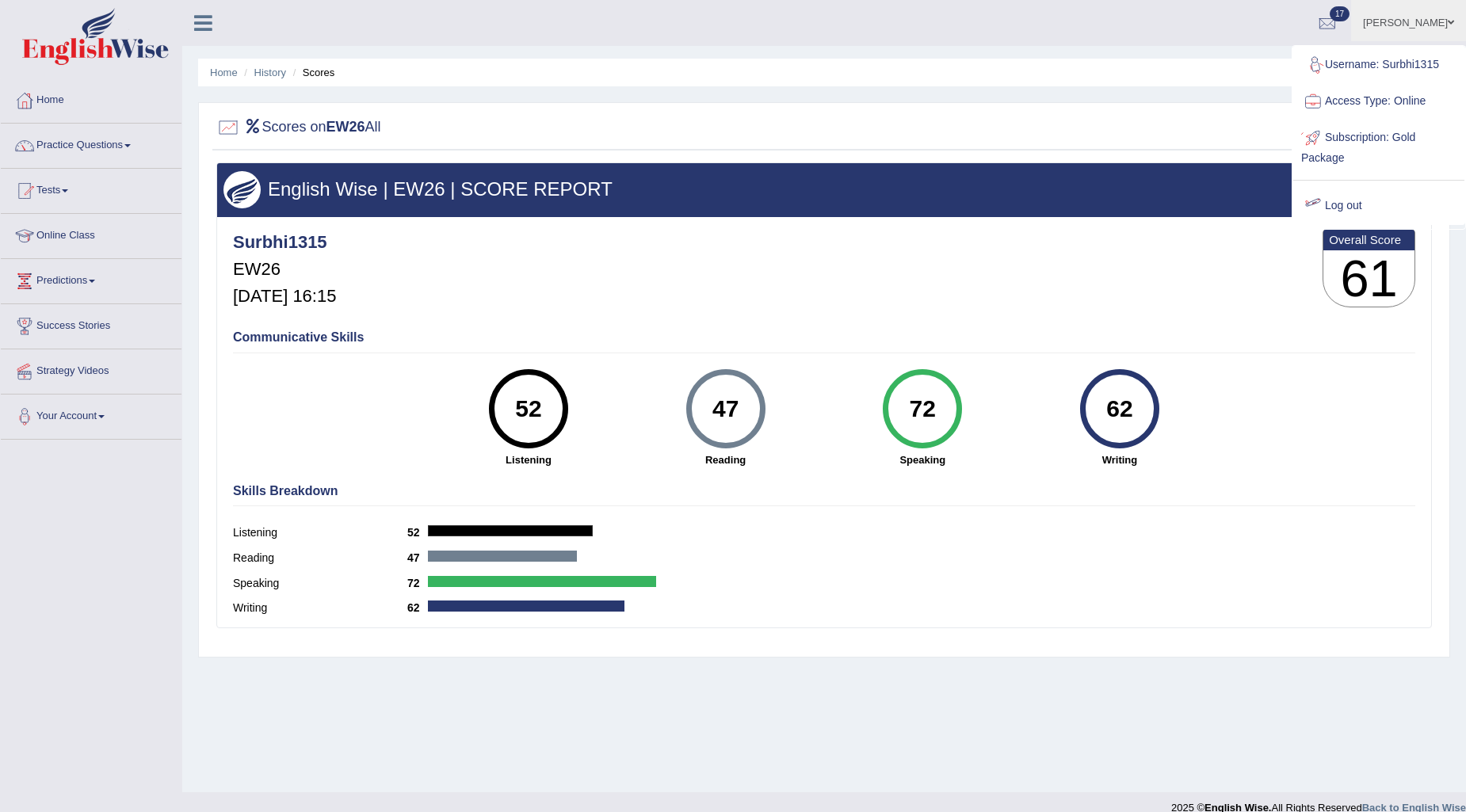
click at [1355, 201] on link "Log out" at bounding box center [1378, 206] width 171 height 37
